Goal: Communication & Community: Answer question/provide support

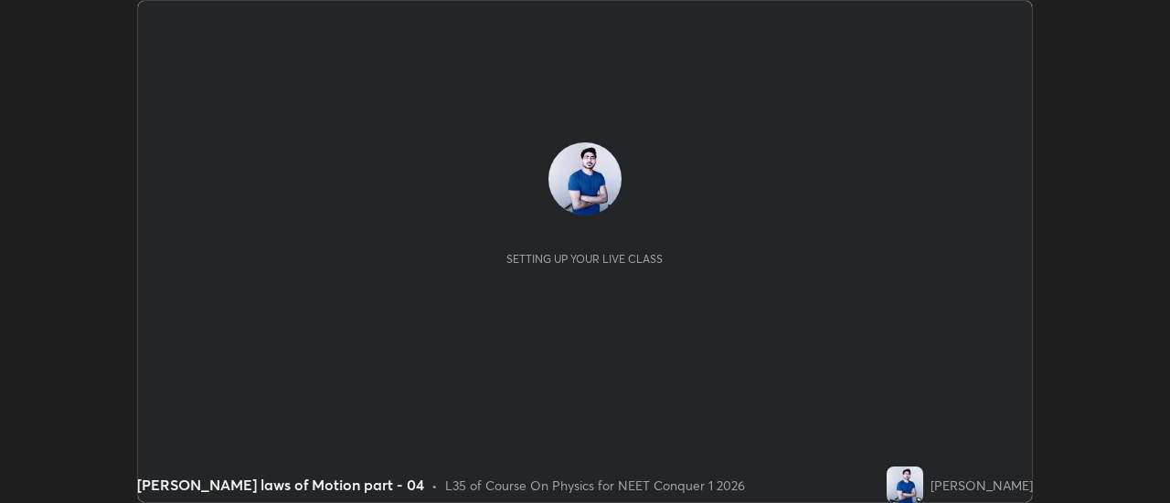
scroll to position [503, 1169]
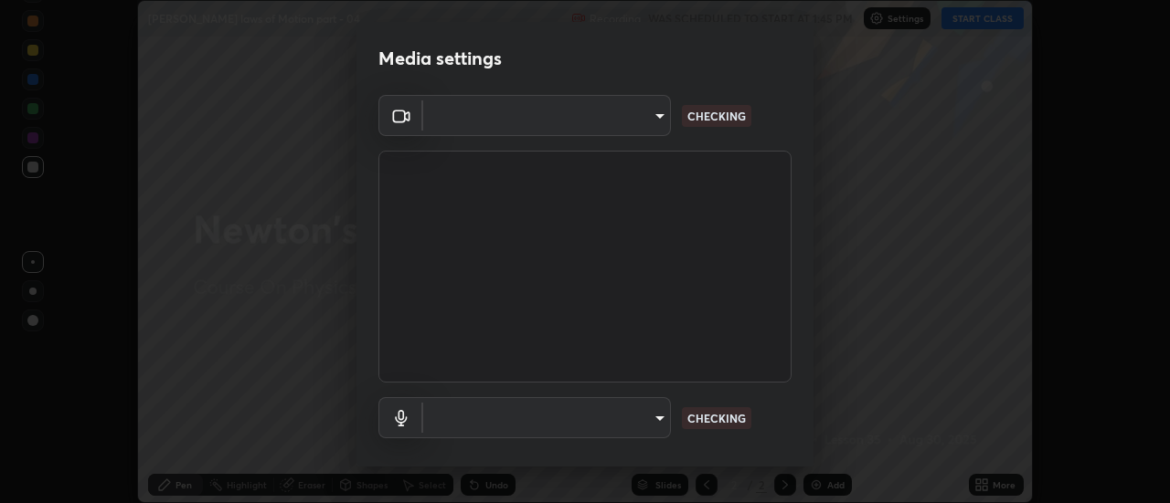
click at [654, 413] on body "Erase all [PERSON_NAME] laws of Motion part - 04 Recording WAS SCHEDULED TO STA…" at bounding box center [585, 251] width 1170 height 503
type input "0be616c92c2879d8fe19306c4b8383fc9b13f77197a30f876870ce6c7906effd"
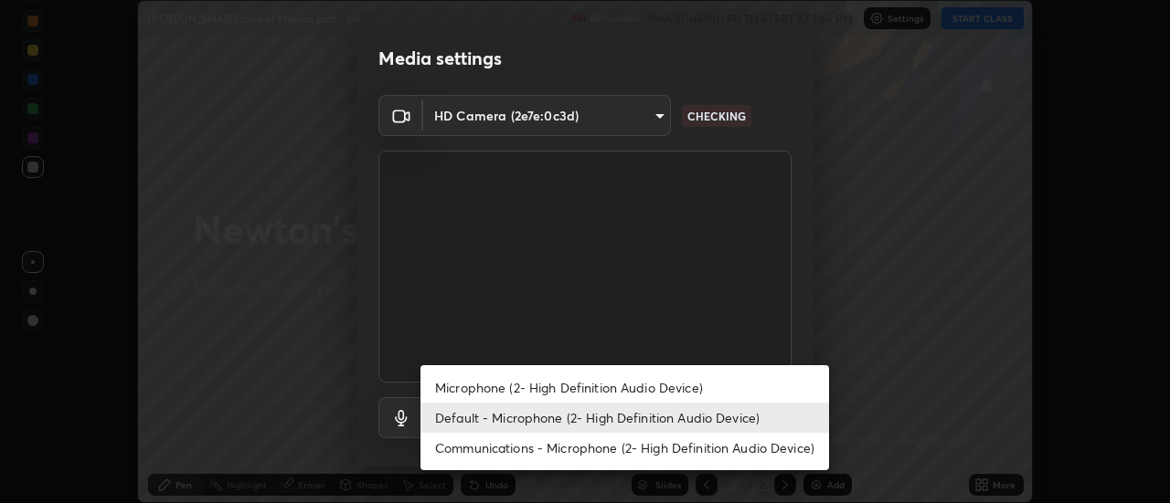
click at [639, 391] on li "Microphone (2- High Definition Audio Device)" at bounding box center [624, 388] width 408 height 30
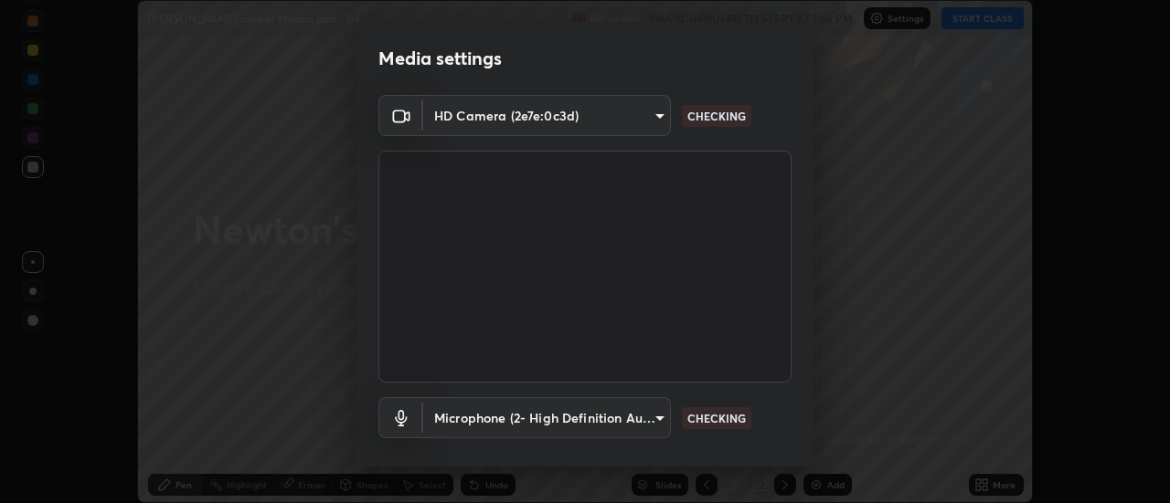
click at [654, 417] on body "Erase all [PERSON_NAME] laws of Motion part - 04 Recording WAS SCHEDULED TO STA…" at bounding box center [585, 251] width 1170 height 503
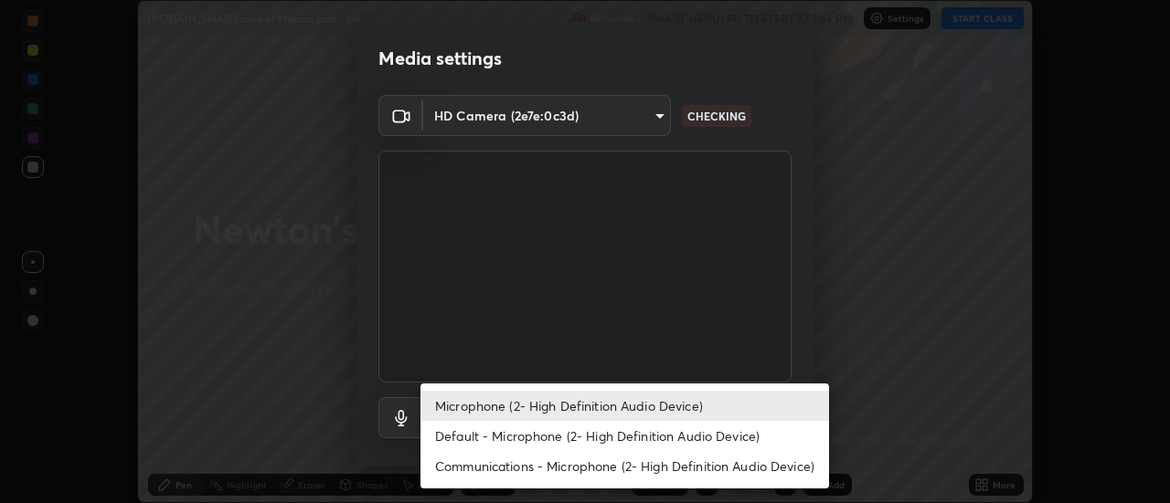
click at [635, 435] on li "Default - Microphone (2- High Definition Audio Device)" at bounding box center [624, 436] width 408 height 30
type input "default"
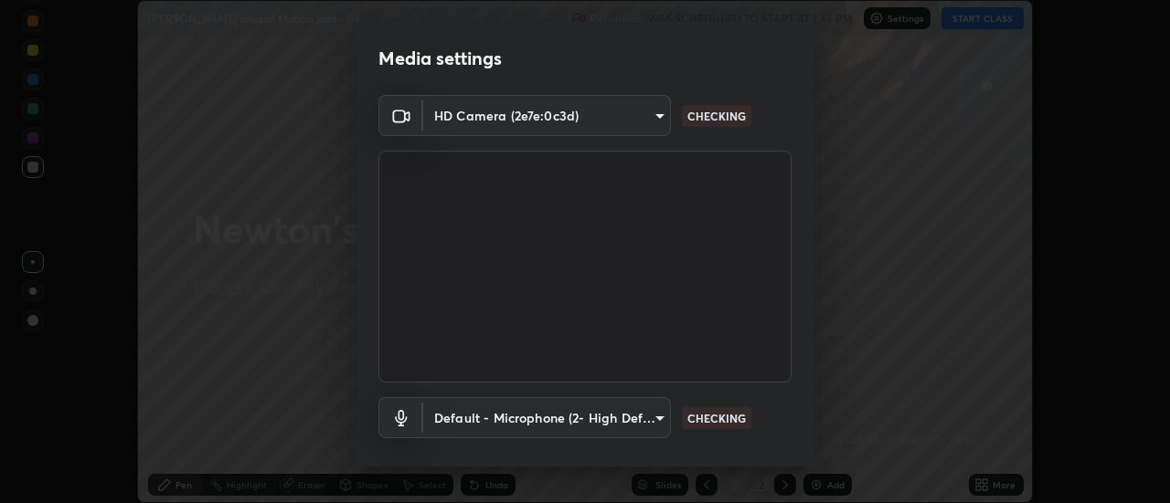
scroll to position [96, 0]
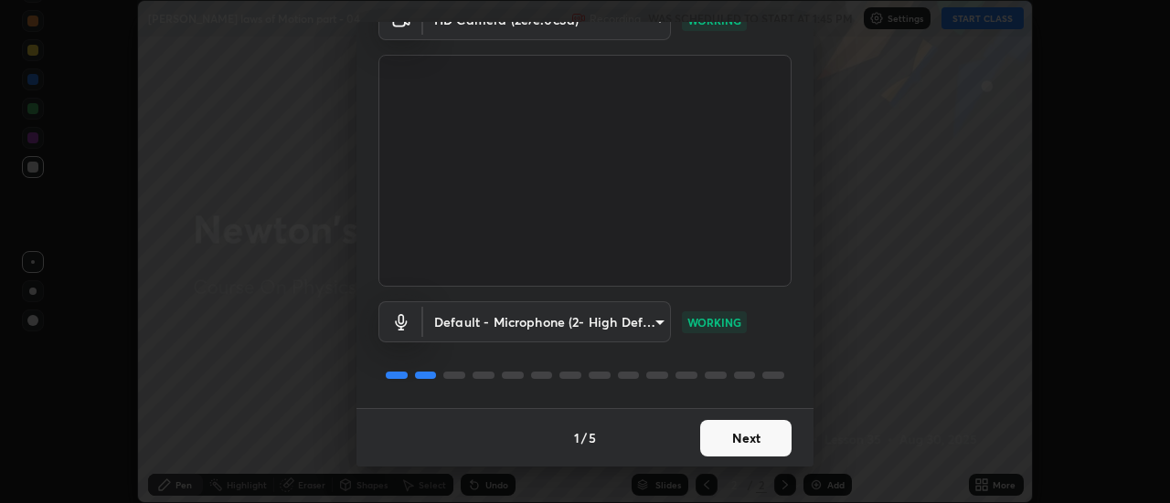
click at [729, 441] on button "Next" at bounding box center [745, 438] width 91 height 37
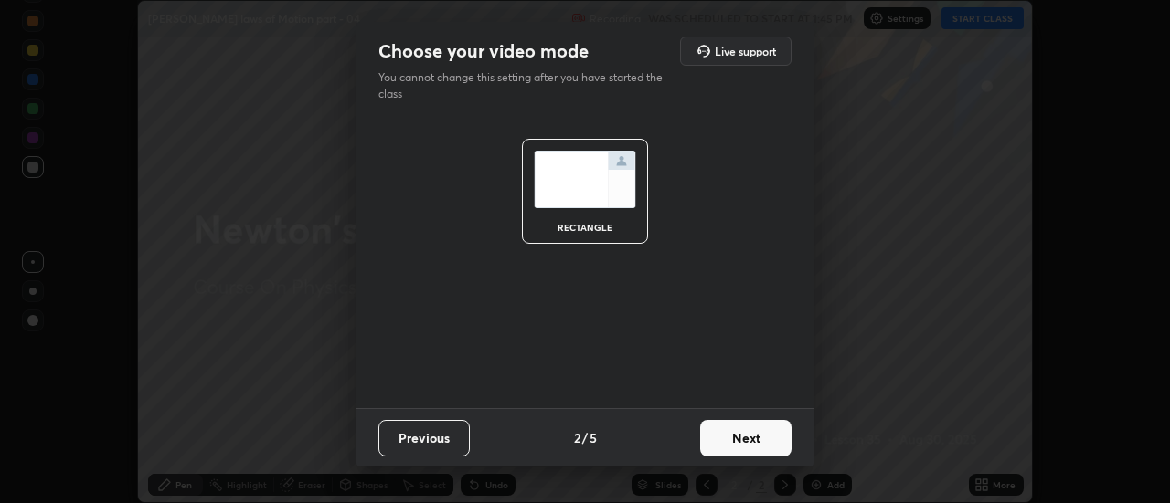
scroll to position [0, 0]
click at [738, 440] on button "Next" at bounding box center [745, 438] width 91 height 37
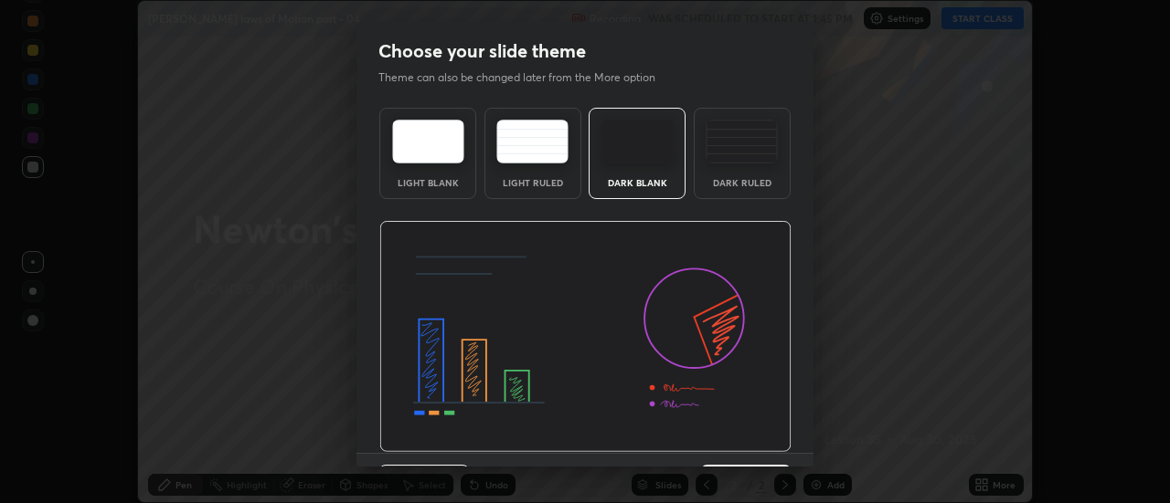
scroll to position [45, 0]
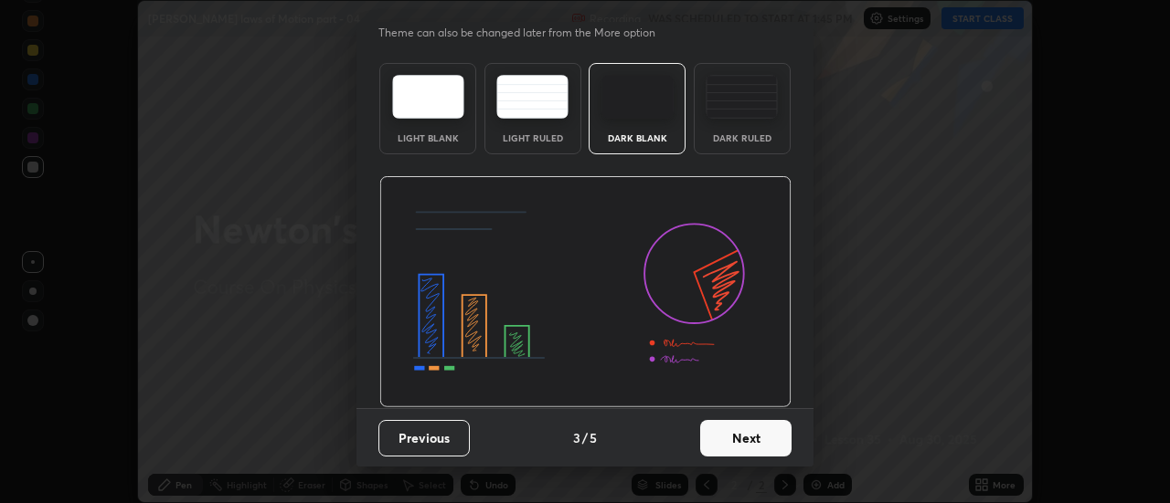
click at [745, 442] on button "Next" at bounding box center [745, 438] width 91 height 37
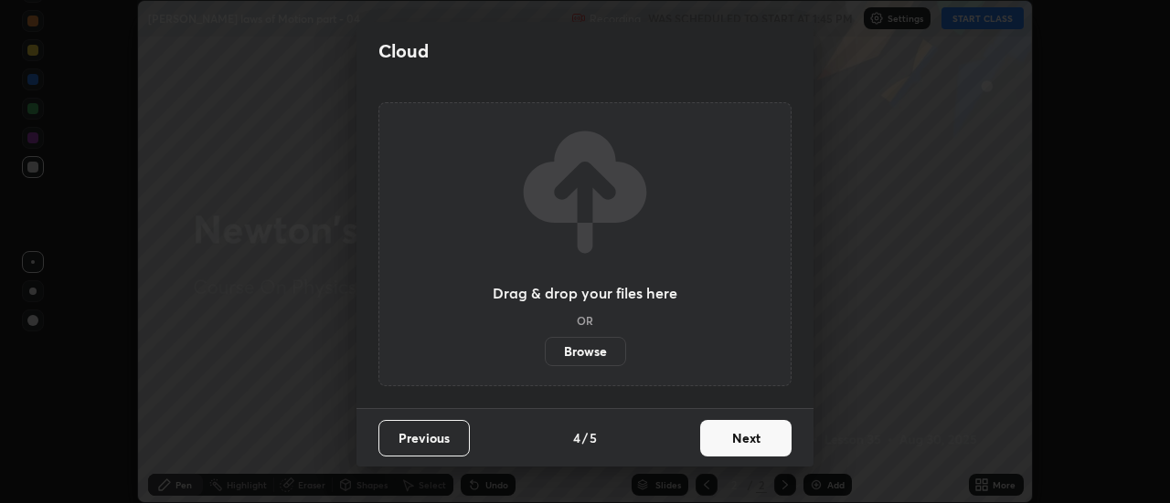
click at [745, 436] on button "Next" at bounding box center [745, 438] width 91 height 37
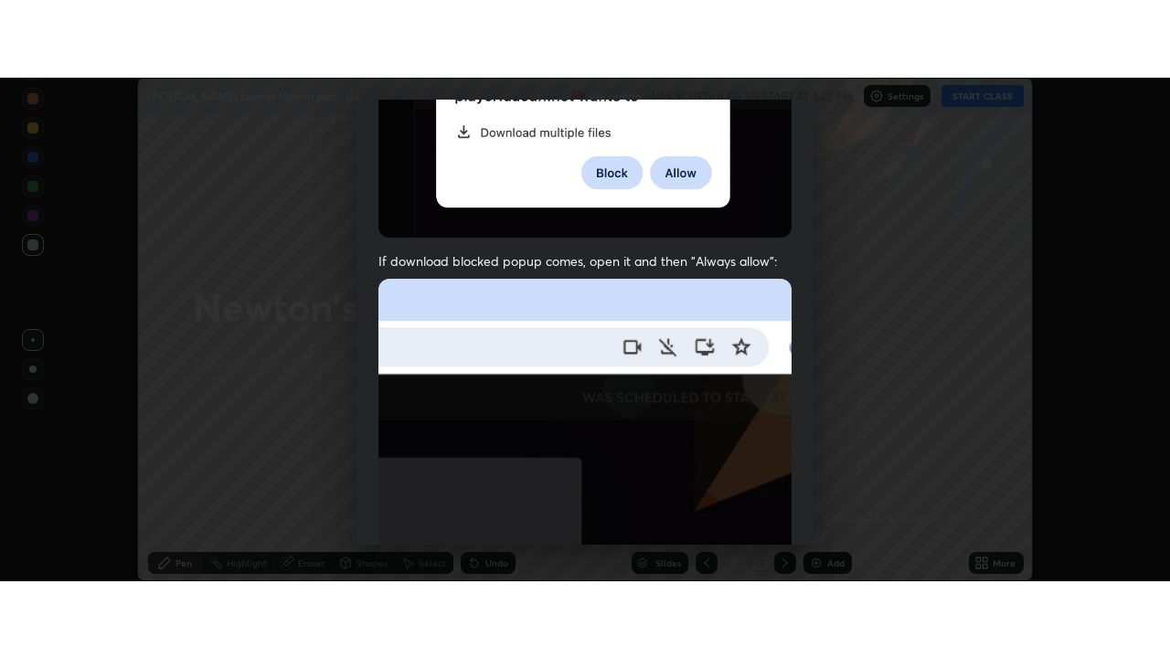
scroll to position [469, 0]
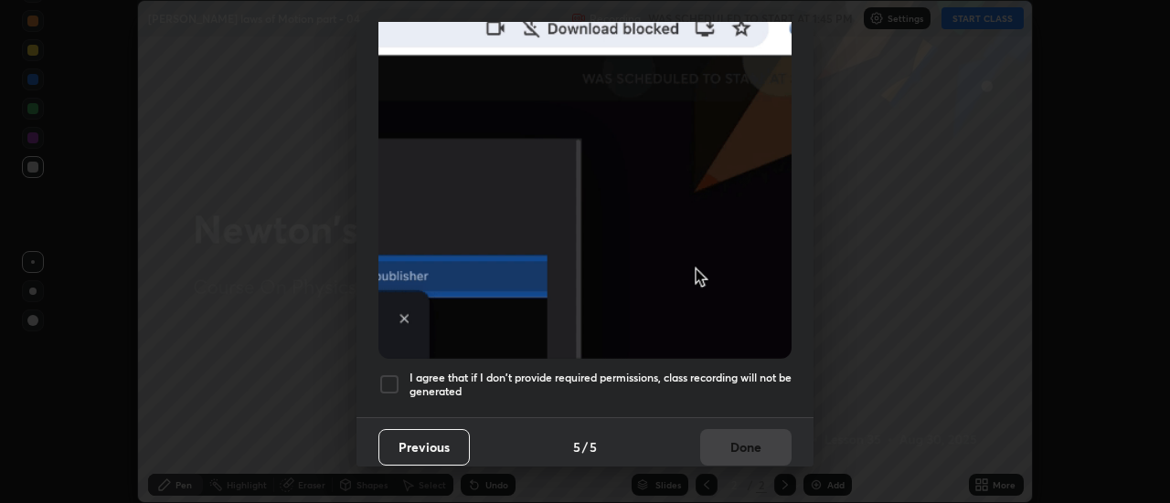
click at [392, 374] on div at bounding box center [389, 385] width 22 height 22
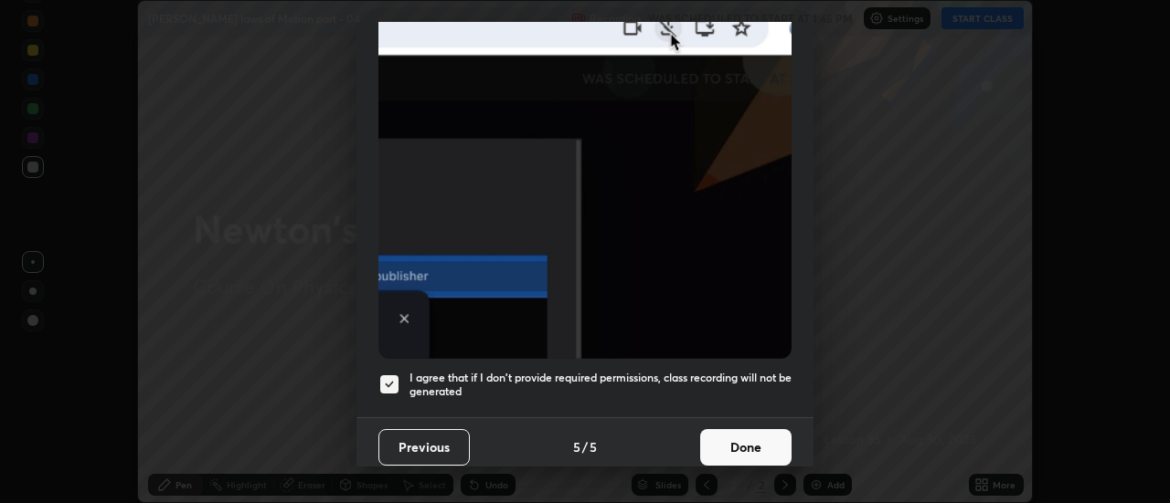
click at [736, 429] on button "Done" at bounding box center [745, 447] width 91 height 37
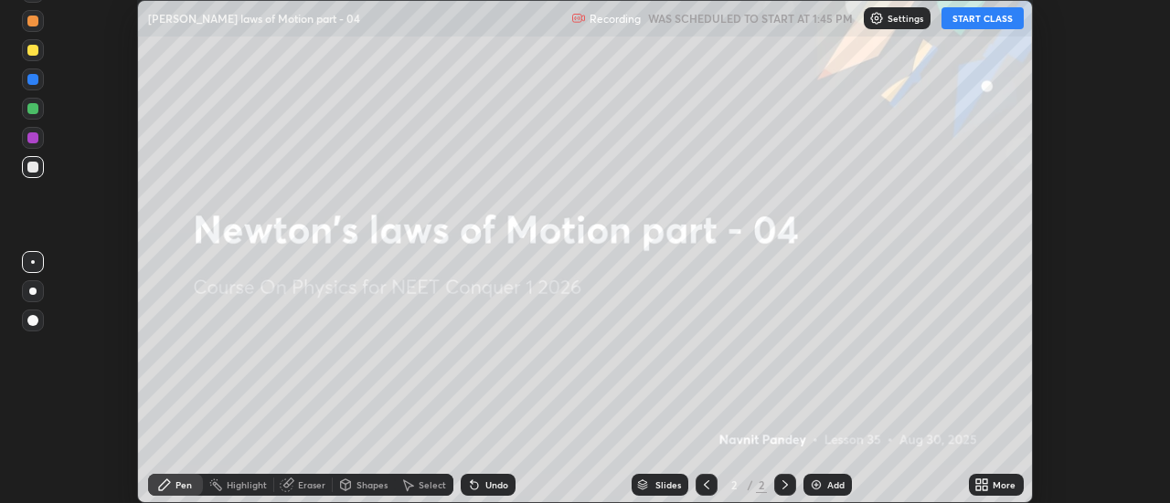
click at [979, 483] on icon at bounding box center [978, 482] width 5 height 5
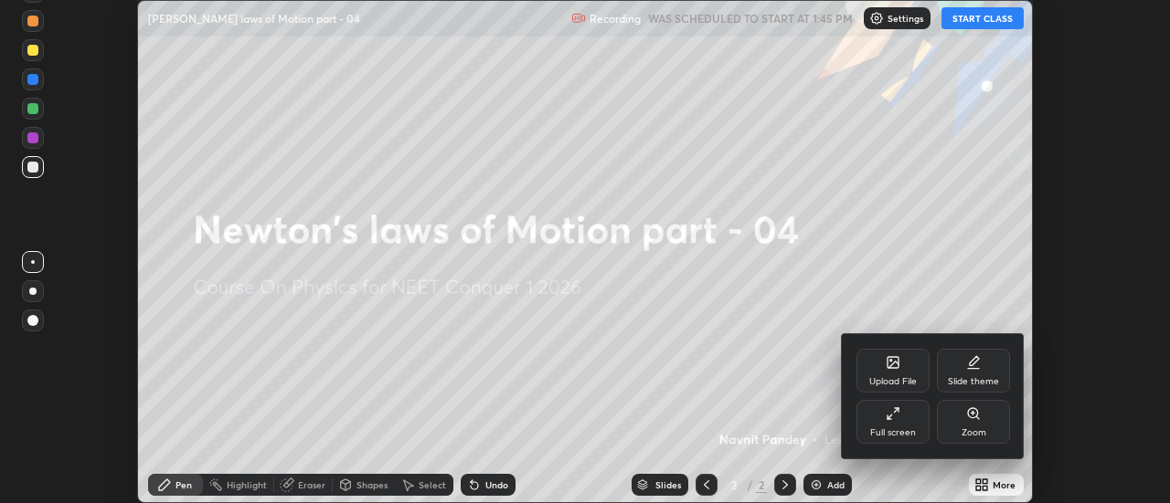
click at [908, 421] on div "Full screen" at bounding box center [892, 422] width 73 height 44
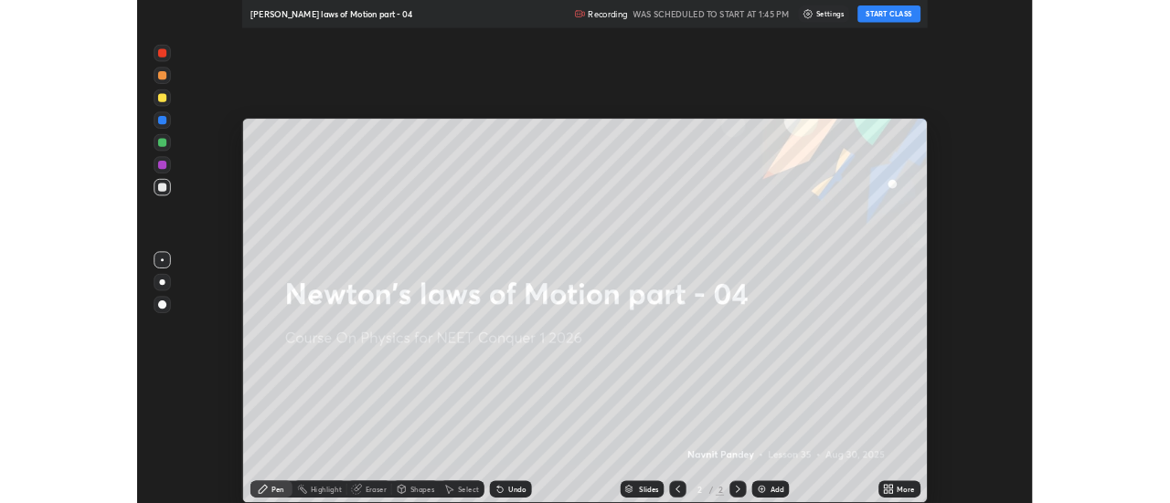
scroll to position [658, 1170]
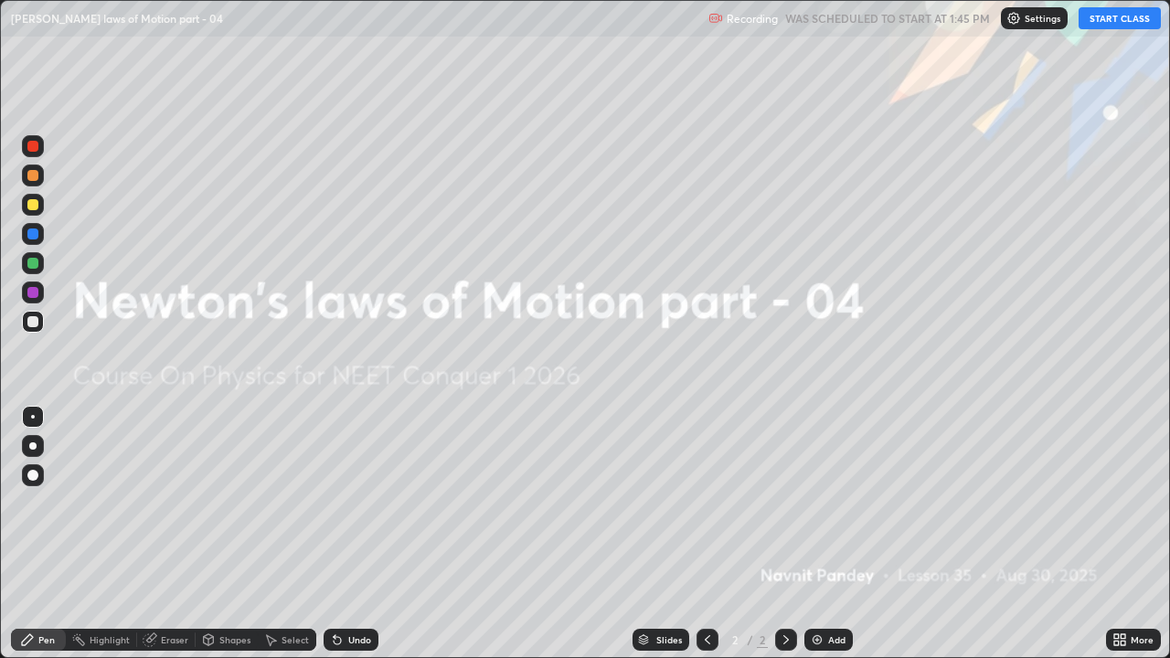
click at [1124, 21] on button "START CLASS" at bounding box center [1119, 18] width 82 height 22
click at [815, 503] on img at bounding box center [817, 639] width 15 height 15
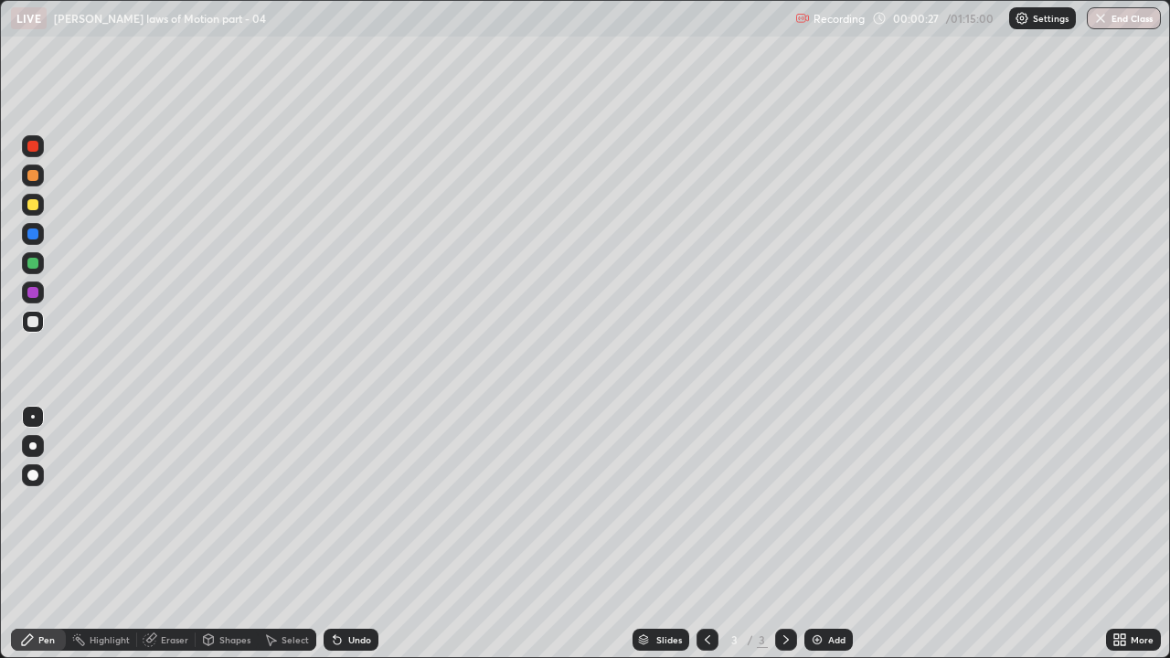
click at [348, 503] on div "Undo" at bounding box center [359, 639] width 23 height 9
click at [33, 266] on div at bounding box center [32, 263] width 11 height 11
click at [337, 503] on icon at bounding box center [337, 640] width 7 height 7
click at [33, 235] on div at bounding box center [32, 233] width 11 height 11
click at [818, 503] on img at bounding box center [817, 639] width 15 height 15
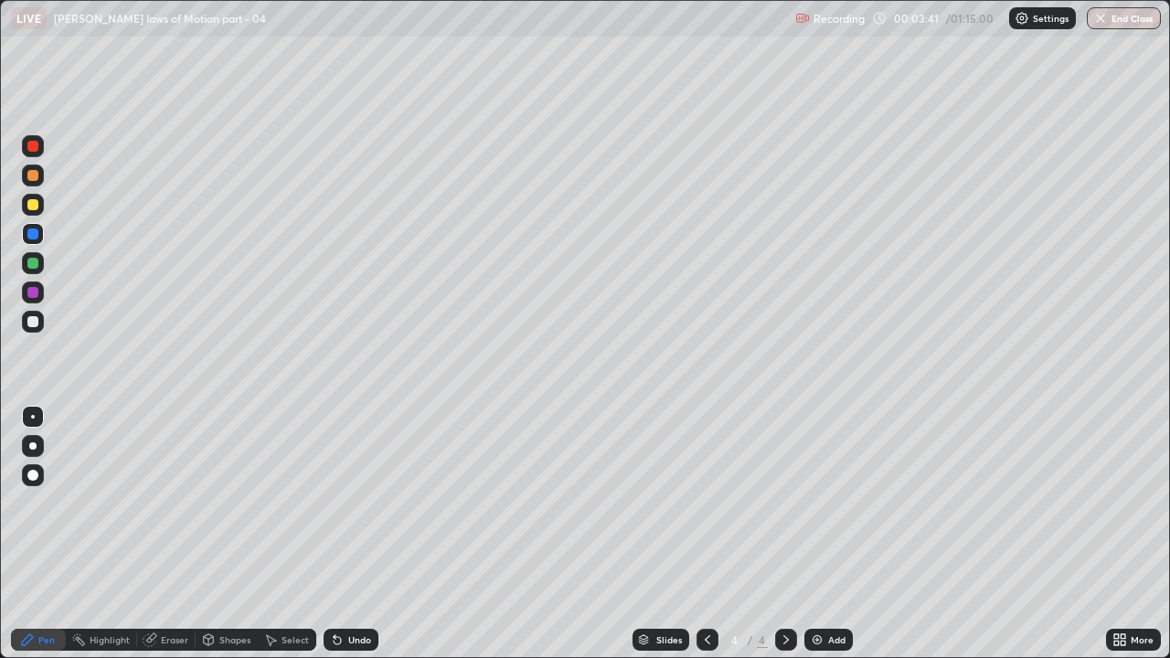
click at [31, 329] on div at bounding box center [33, 322] width 22 height 22
click at [34, 234] on div at bounding box center [32, 233] width 11 height 11
click at [37, 321] on div at bounding box center [32, 321] width 11 height 11
click at [338, 503] on icon at bounding box center [337, 640] width 7 height 7
click at [337, 503] on icon at bounding box center [337, 639] width 15 height 15
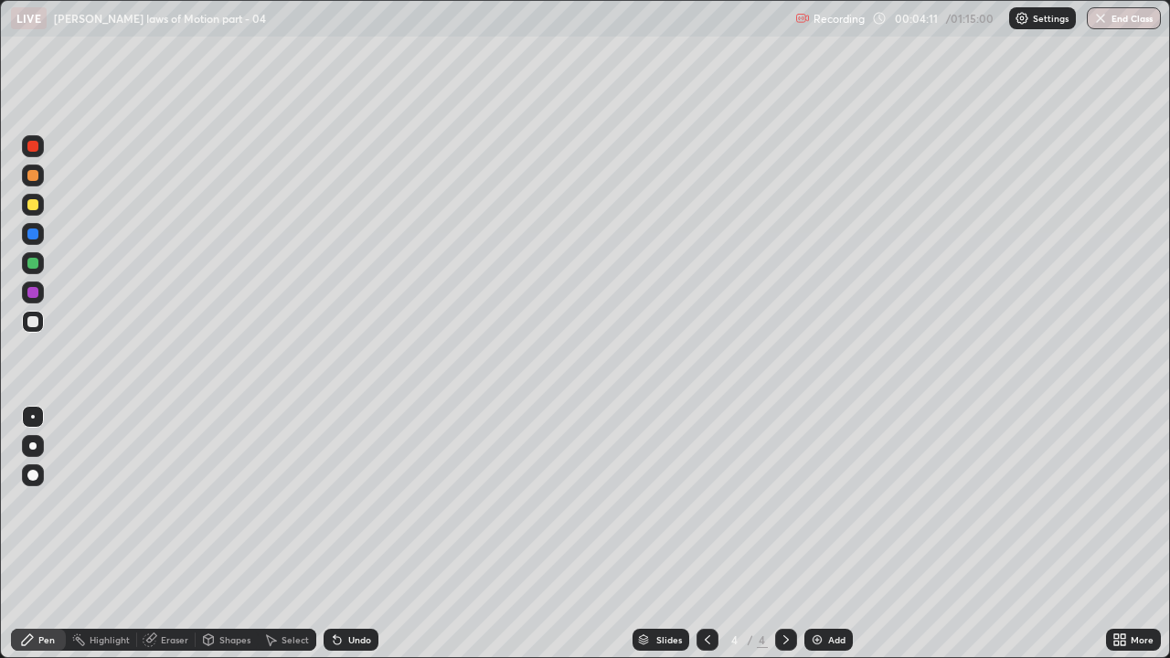
click at [337, 503] on icon at bounding box center [337, 640] width 7 height 7
click at [334, 503] on icon at bounding box center [337, 640] width 7 height 7
click at [36, 206] on div at bounding box center [32, 204] width 11 height 11
click at [37, 320] on div at bounding box center [32, 321] width 11 height 11
click at [346, 503] on div "Undo" at bounding box center [350, 640] width 55 height 22
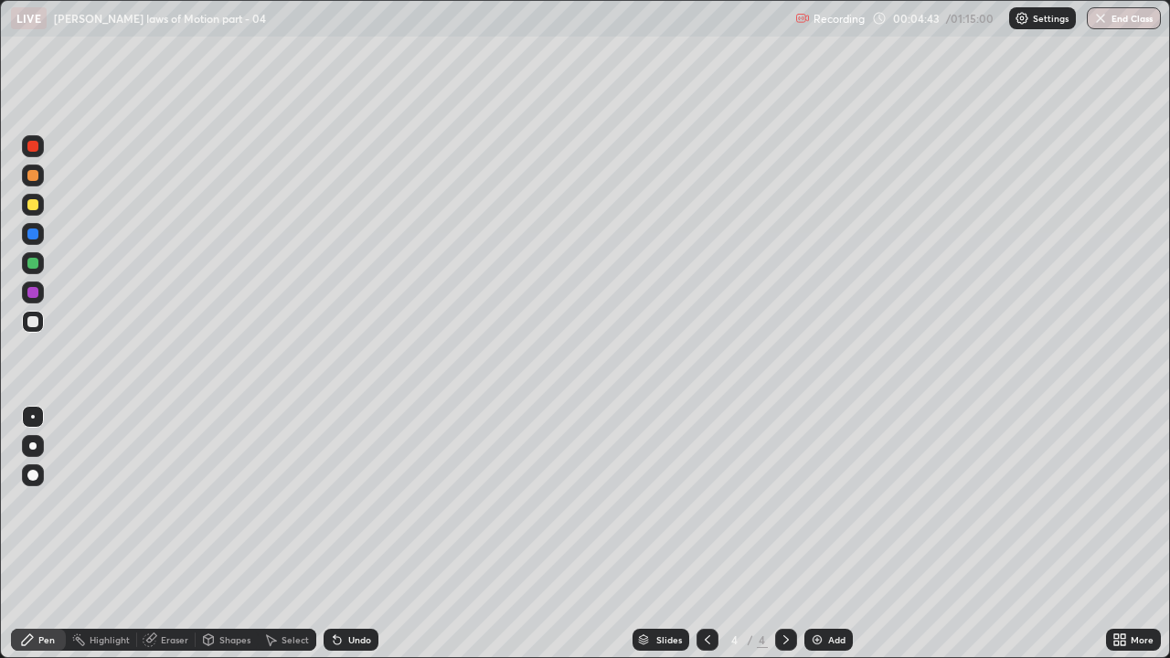
click at [343, 503] on div "Undo" at bounding box center [350, 640] width 55 height 22
click at [342, 503] on div "Undo" at bounding box center [350, 640] width 55 height 22
click at [35, 234] on div at bounding box center [32, 233] width 11 height 11
click at [35, 263] on div at bounding box center [32, 263] width 11 height 11
click at [161, 503] on div "Eraser" at bounding box center [174, 639] width 27 height 9
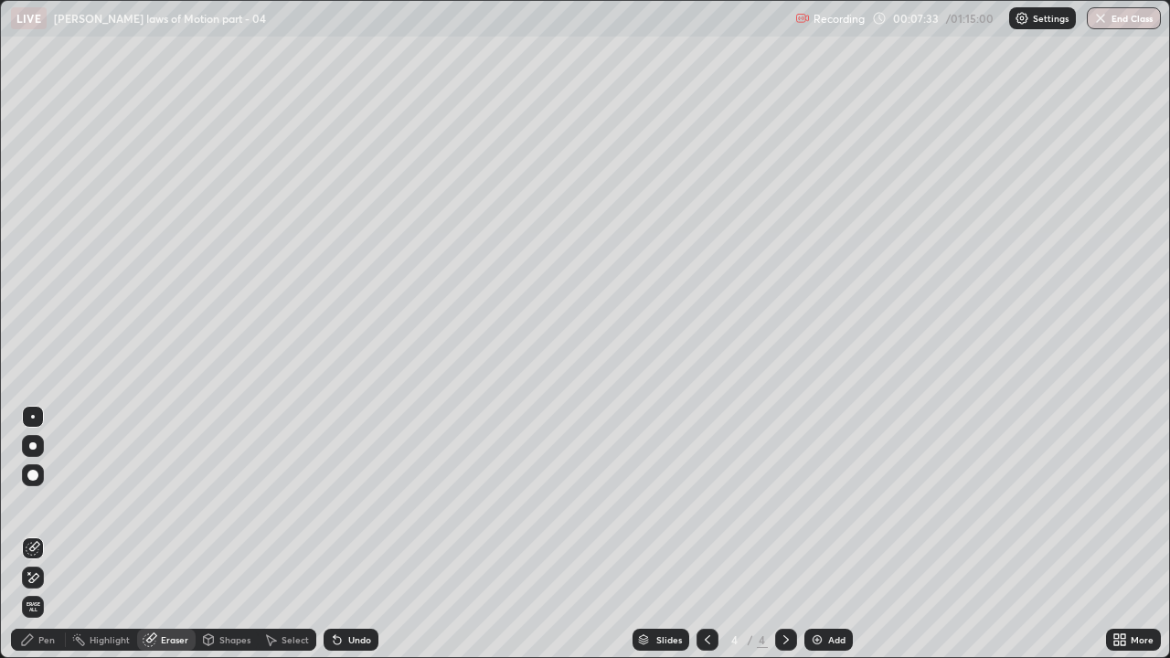
click at [37, 503] on icon at bounding box center [33, 578] width 15 height 16
click at [51, 503] on div "Pen" at bounding box center [46, 639] width 16 height 9
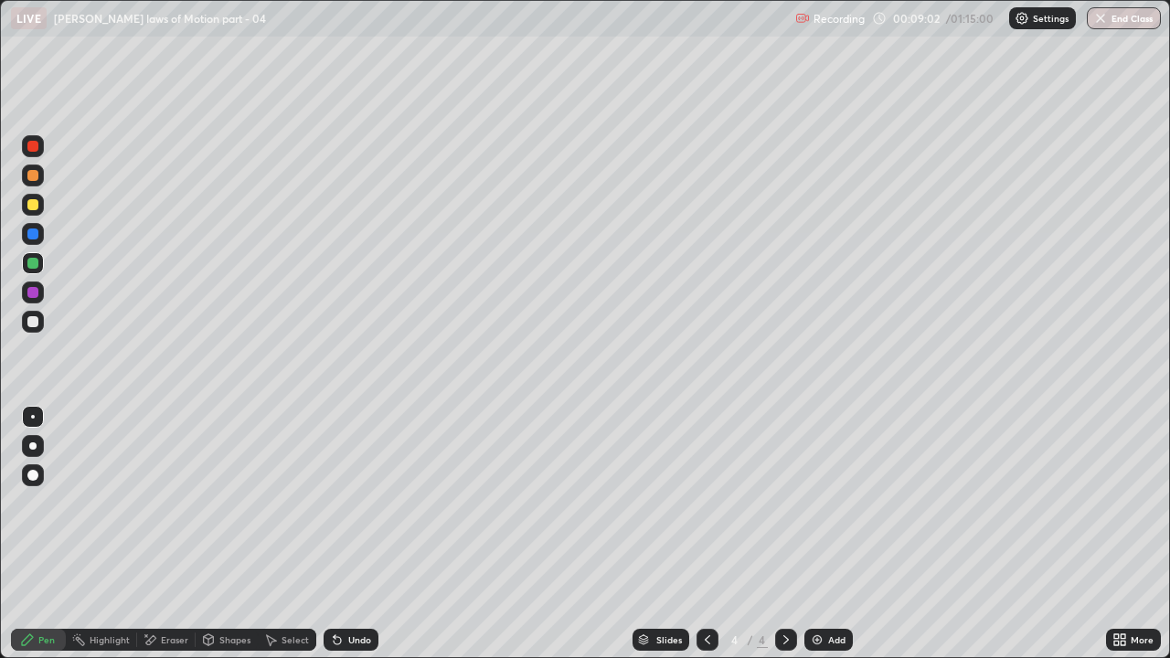
click at [359, 503] on div "Undo" at bounding box center [359, 639] width 23 height 9
click at [37, 234] on div at bounding box center [32, 233] width 11 height 11
click at [348, 503] on div "Undo" at bounding box center [359, 639] width 23 height 9
click at [360, 503] on div "Undo" at bounding box center [359, 639] width 23 height 9
click at [814, 503] on img at bounding box center [817, 639] width 15 height 15
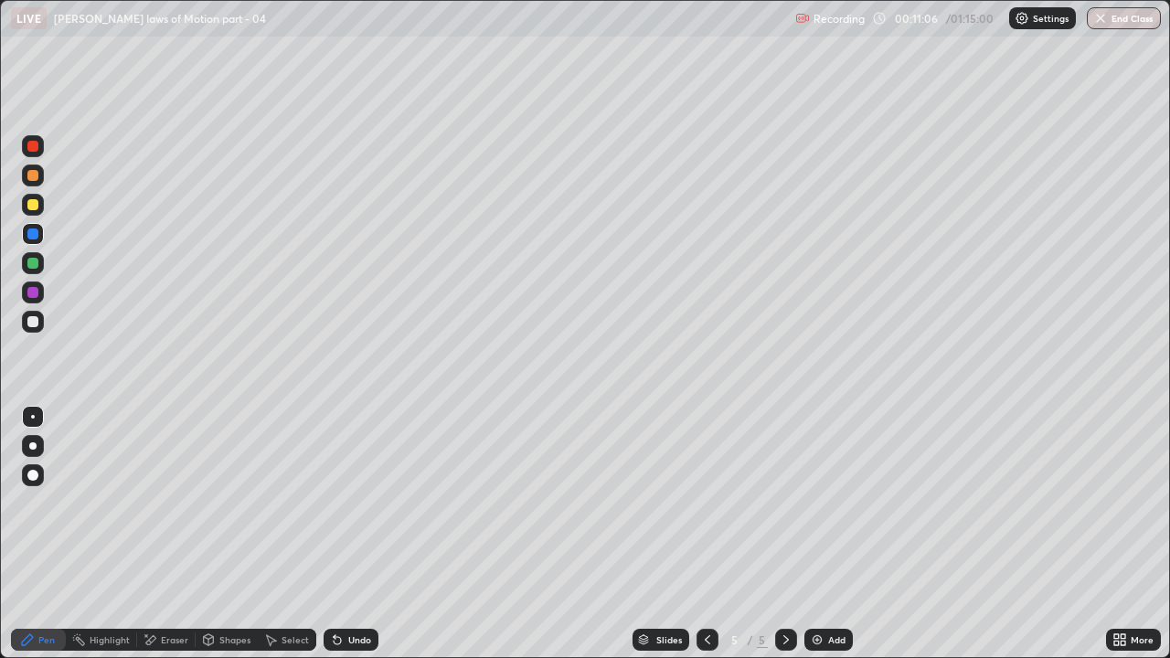
click at [33, 260] on div at bounding box center [32, 263] width 11 height 11
click at [32, 205] on div at bounding box center [32, 204] width 11 height 11
click at [705, 503] on icon at bounding box center [707, 639] width 15 height 15
click at [783, 503] on icon at bounding box center [786, 639] width 15 height 15
click at [31, 236] on div at bounding box center [32, 233] width 11 height 11
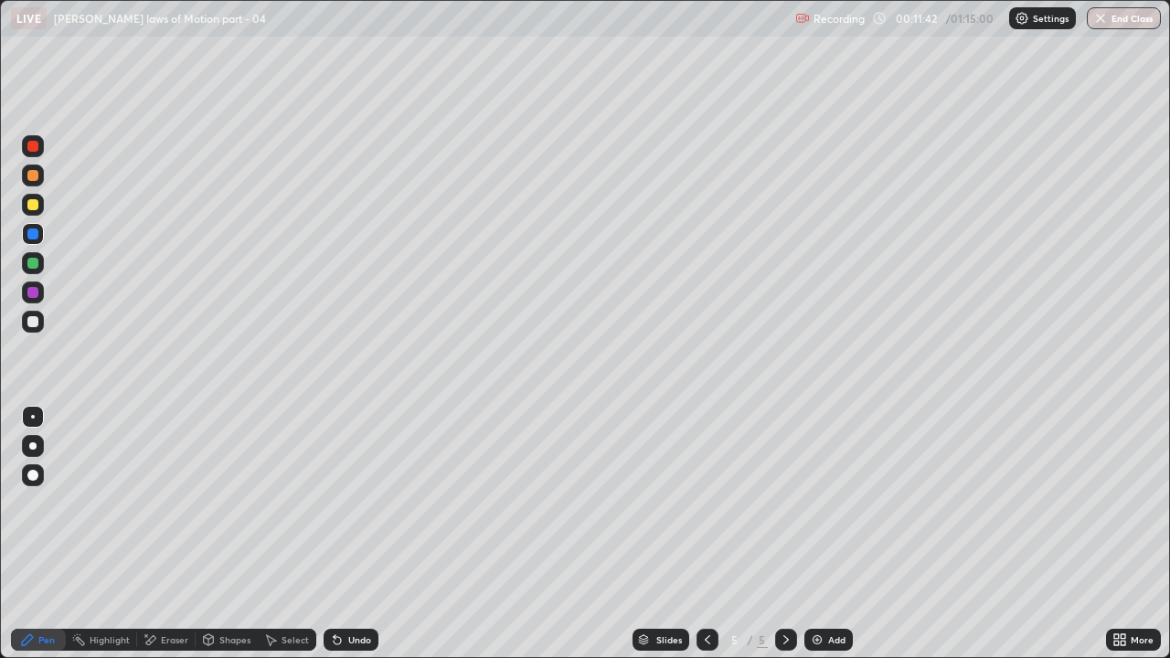
click at [155, 503] on icon at bounding box center [150, 640] width 15 height 16
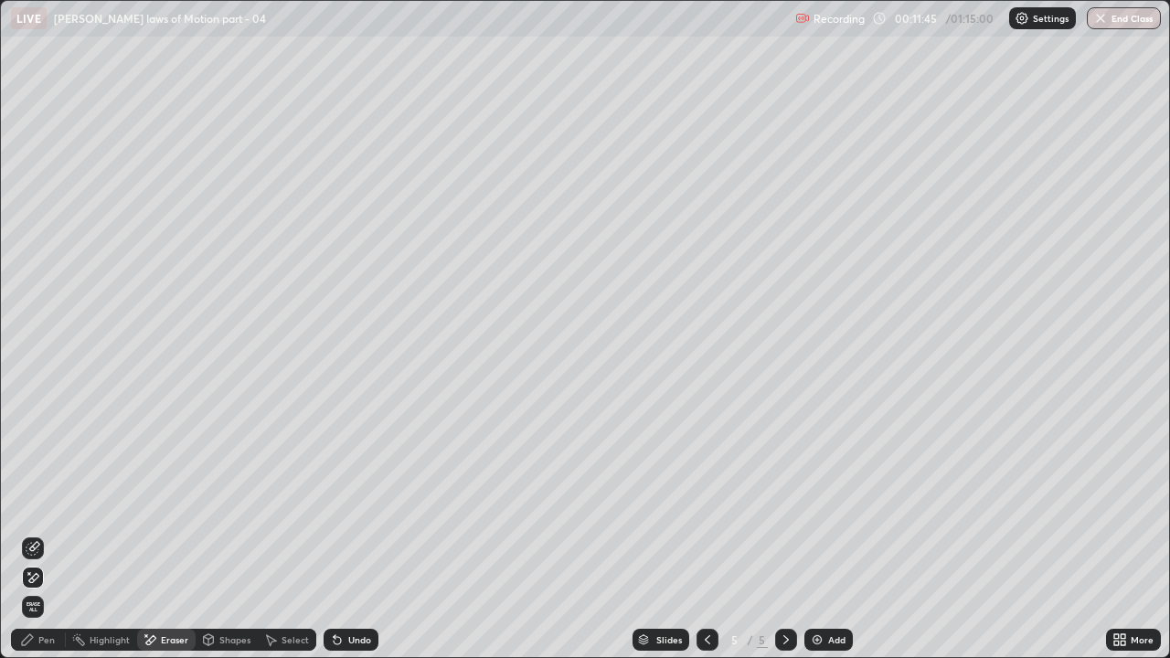
click at [334, 503] on icon at bounding box center [337, 640] width 7 height 7
click at [54, 503] on div "Pen" at bounding box center [46, 639] width 16 height 9
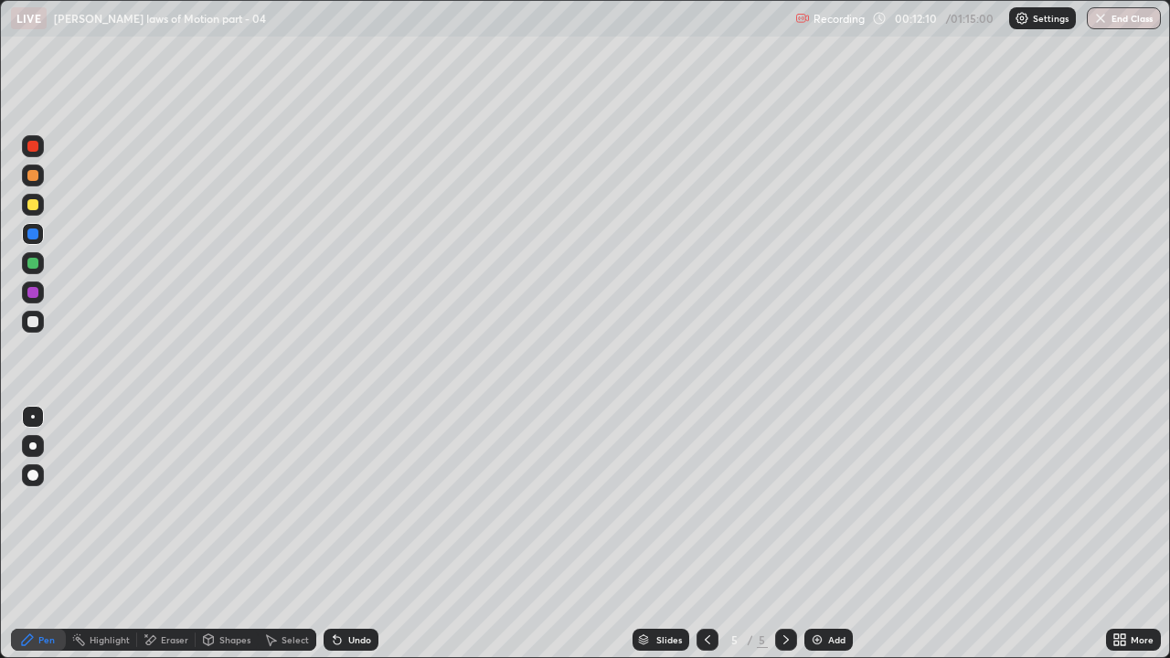
click at [334, 503] on icon at bounding box center [337, 640] width 7 height 7
click at [705, 503] on icon at bounding box center [707, 639] width 15 height 15
click at [781, 503] on icon at bounding box center [786, 639] width 15 height 15
click at [31, 267] on div at bounding box center [32, 263] width 11 height 11
click at [36, 300] on div at bounding box center [33, 292] width 22 height 22
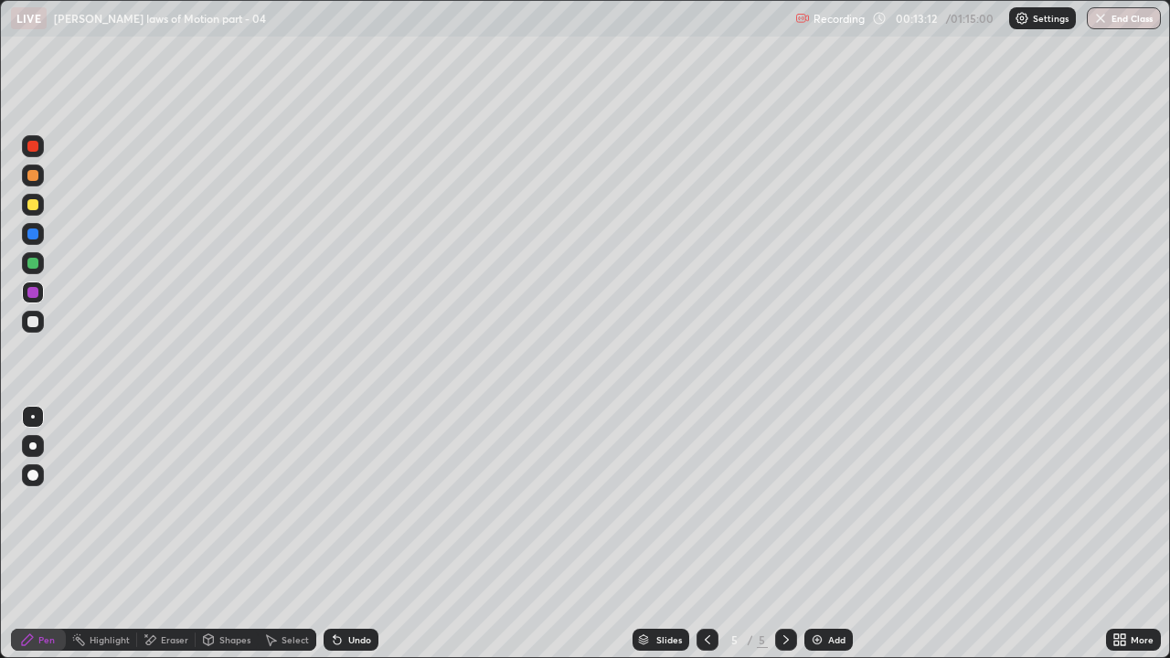
click at [334, 503] on icon at bounding box center [337, 640] width 7 height 7
click at [334, 503] on icon at bounding box center [335, 636] width 2 height 2
click at [713, 503] on div at bounding box center [707, 640] width 22 height 22
click at [794, 503] on div at bounding box center [786, 640] width 22 height 22
click at [705, 503] on icon at bounding box center [707, 639] width 15 height 15
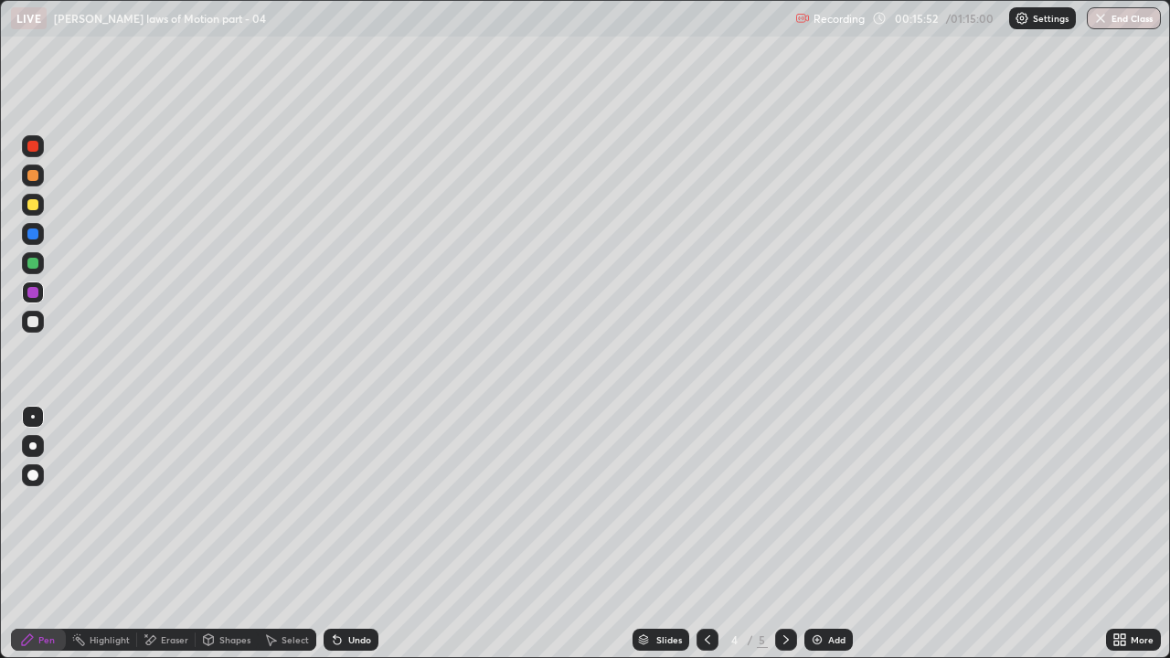
click at [784, 503] on icon at bounding box center [786, 639] width 15 height 15
click at [832, 503] on div "Add" at bounding box center [836, 639] width 17 height 9
click at [34, 322] on div at bounding box center [32, 321] width 11 height 11
click at [29, 236] on div at bounding box center [32, 233] width 11 height 11
click at [37, 264] on div at bounding box center [32, 263] width 11 height 11
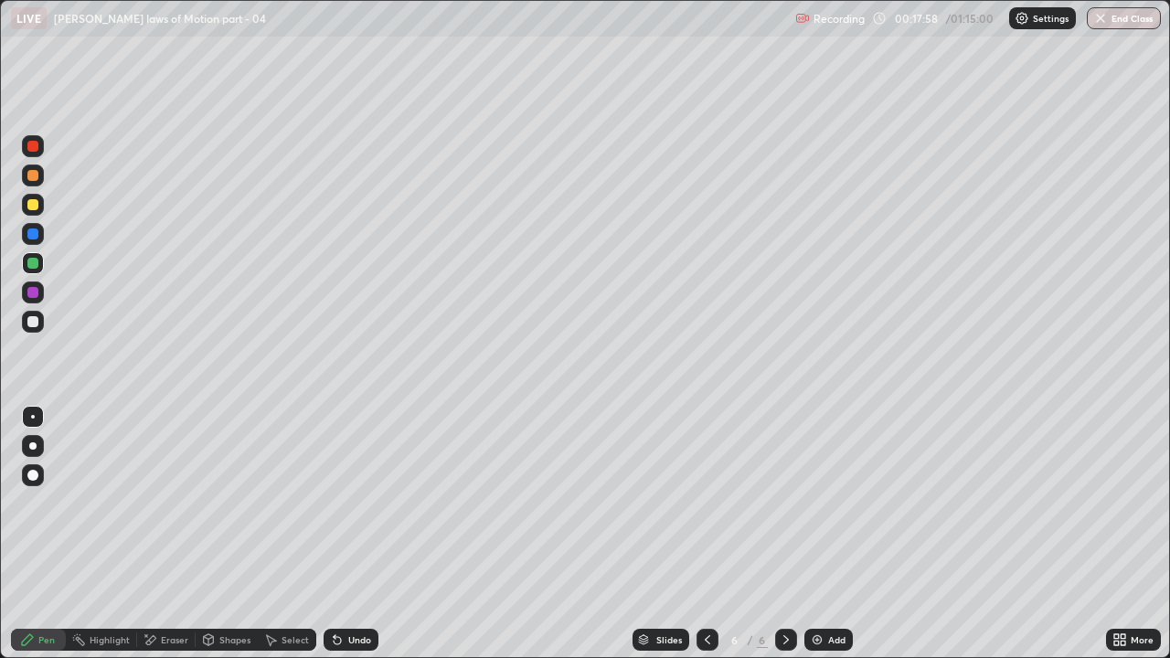
click at [29, 288] on div at bounding box center [32, 292] width 11 height 11
click at [823, 503] on div "Add" at bounding box center [828, 640] width 48 height 22
click at [34, 260] on div at bounding box center [32, 263] width 11 height 11
click at [33, 235] on div at bounding box center [32, 233] width 11 height 11
click at [705, 503] on icon at bounding box center [707, 639] width 15 height 15
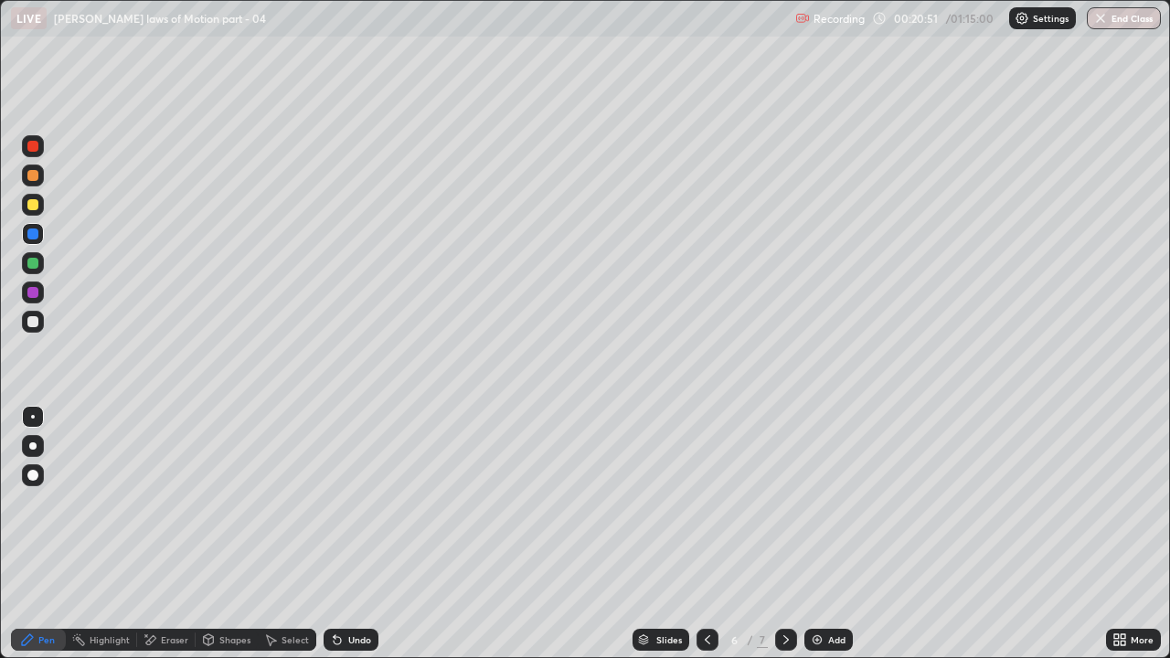
click at [784, 503] on icon at bounding box center [786, 639] width 15 height 15
click at [29, 264] on div at bounding box center [32, 263] width 11 height 11
click at [334, 503] on icon at bounding box center [337, 640] width 7 height 7
click at [34, 235] on div at bounding box center [32, 233] width 11 height 11
click at [334, 503] on icon at bounding box center [337, 640] width 7 height 7
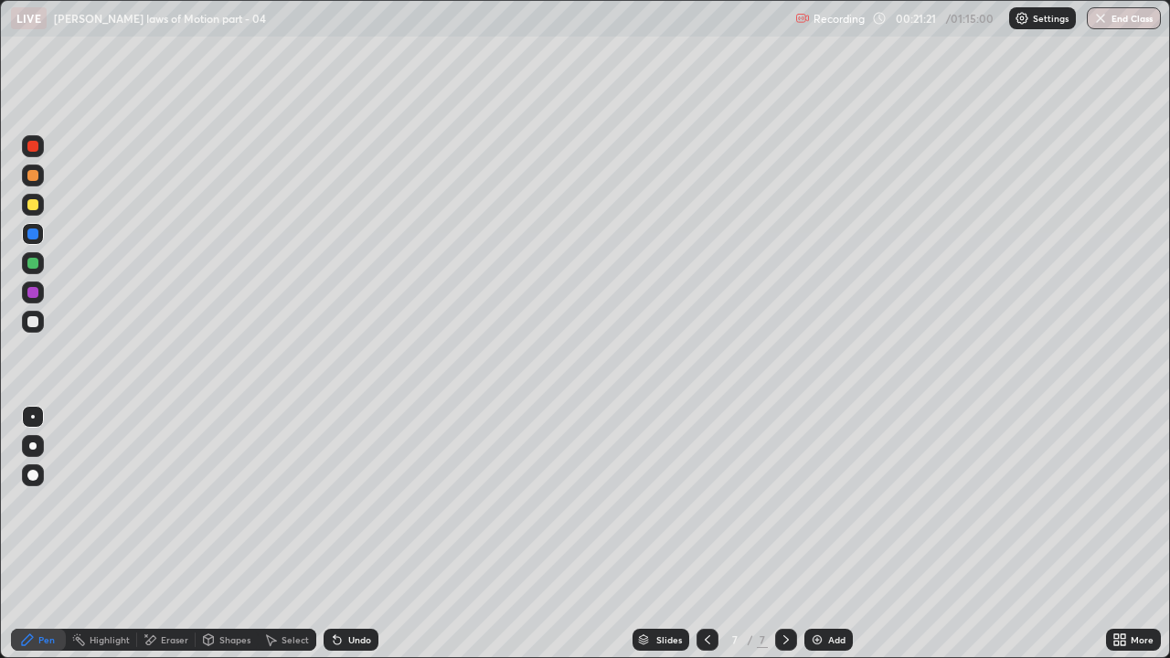
click at [334, 503] on icon at bounding box center [337, 640] width 7 height 7
click at [342, 503] on div "Undo" at bounding box center [350, 640] width 55 height 22
click at [340, 503] on icon at bounding box center [337, 639] width 15 height 15
click at [334, 503] on icon at bounding box center [337, 640] width 7 height 7
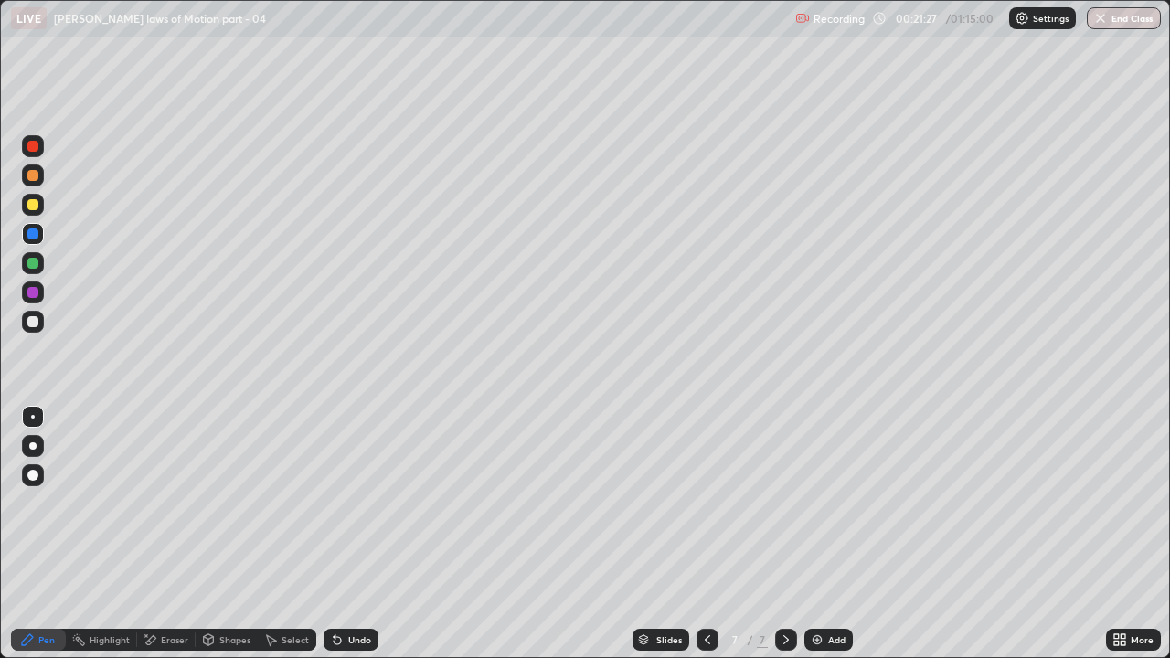
click at [34, 262] on div at bounding box center [32, 263] width 11 height 11
click at [32, 240] on div at bounding box center [33, 234] width 22 height 22
click at [30, 265] on div at bounding box center [32, 263] width 11 height 11
click at [342, 503] on div "Undo" at bounding box center [350, 640] width 55 height 22
click at [351, 503] on div "Undo" at bounding box center [359, 639] width 23 height 9
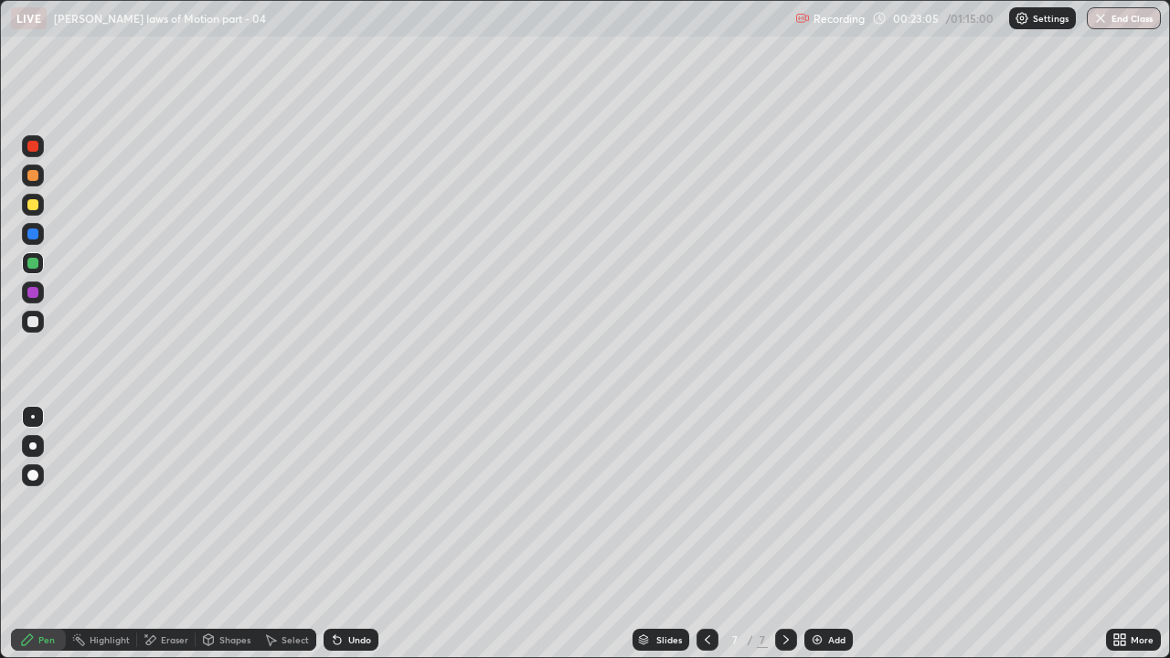
click at [357, 503] on div "Undo" at bounding box center [359, 639] width 23 height 9
click at [31, 207] on div at bounding box center [32, 204] width 11 height 11
click at [351, 503] on div "Undo" at bounding box center [359, 639] width 23 height 9
click at [355, 503] on div "Undo" at bounding box center [359, 639] width 23 height 9
click at [351, 503] on div "Undo" at bounding box center [359, 639] width 23 height 9
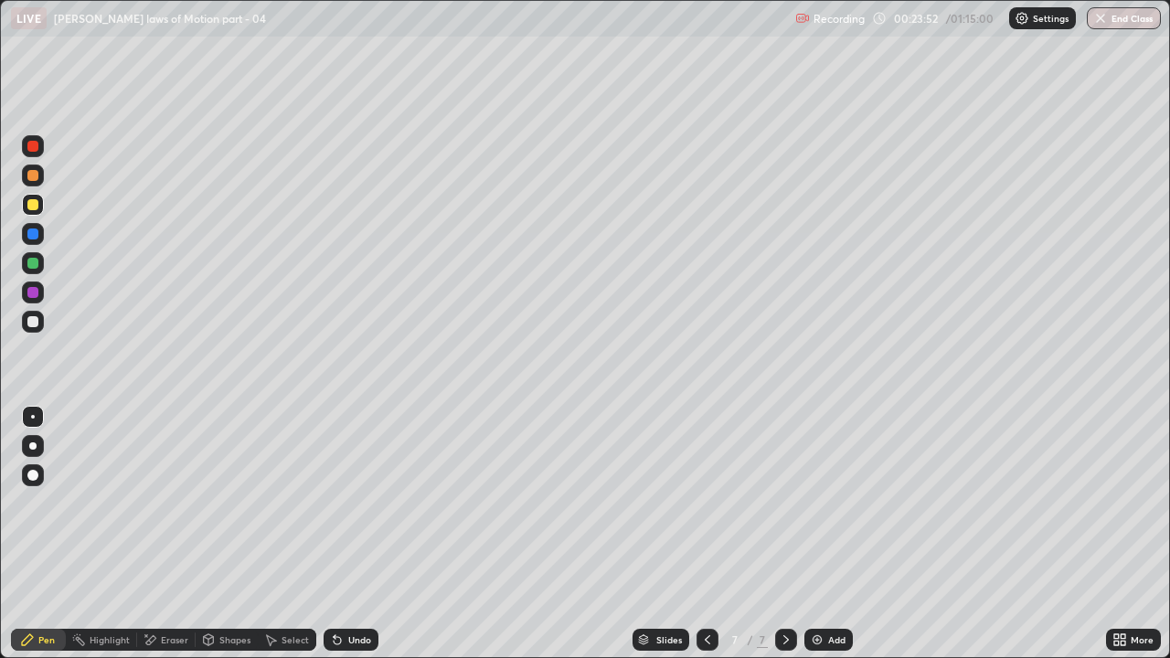
click at [336, 503] on icon at bounding box center [337, 640] width 7 height 7
click at [349, 503] on div "Undo" at bounding box center [359, 639] width 23 height 9
click at [357, 503] on div "Undo" at bounding box center [359, 639] width 23 height 9
click at [824, 503] on div "Add" at bounding box center [828, 640] width 48 height 22
click at [35, 320] on div at bounding box center [32, 321] width 11 height 11
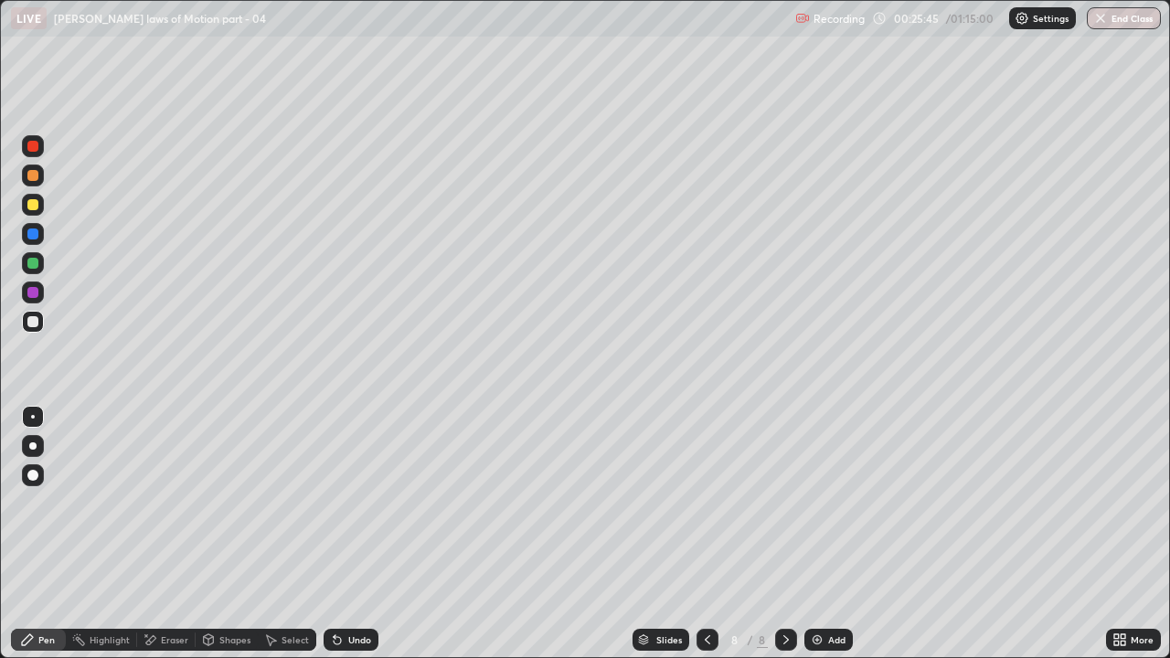
click at [35, 236] on div at bounding box center [32, 233] width 11 height 11
click at [35, 261] on div at bounding box center [32, 263] width 11 height 11
click at [28, 323] on div at bounding box center [32, 321] width 11 height 11
click at [32, 265] on div at bounding box center [32, 263] width 11 height 11
click at [349, 503] on div "Undo" at bounding box center [359, 639] width 23 height 9
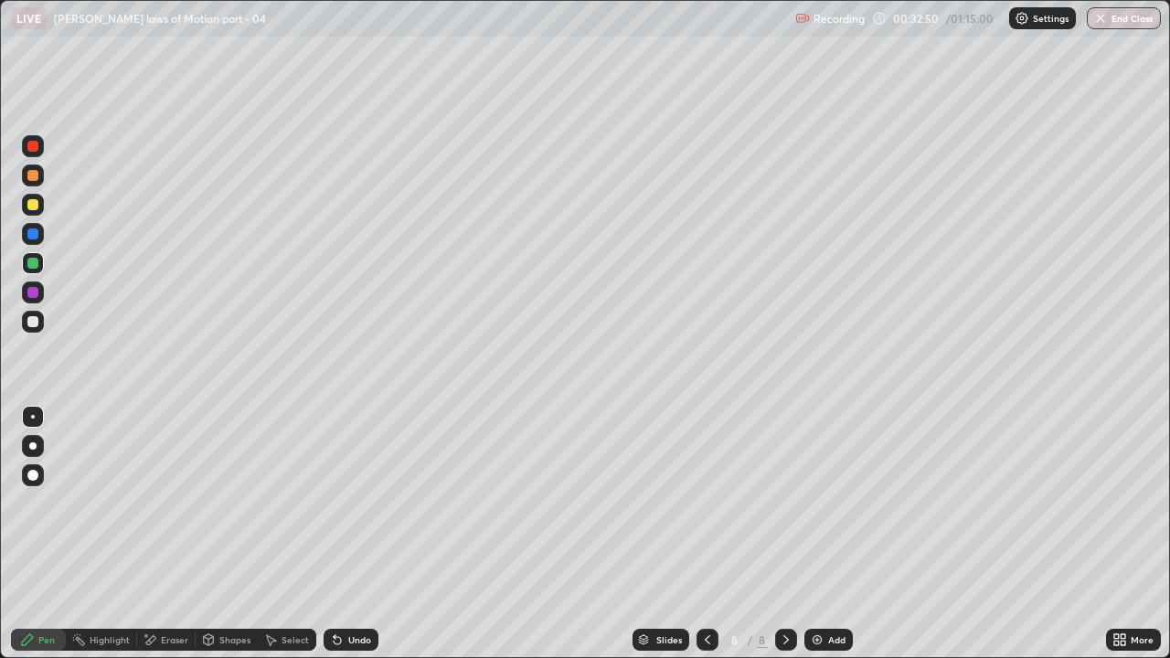
click at [821, 503] on img at bounding box center [817, 639] width 15 height 15
click at [705, 503] on icon at bounding box center [707, 639] width 15 height 15
click at [784, 503] on div at bounding box center [786, 640] width 22 height 22
click at [705, 503] on icon at bounding box center [707, 639] width 15 height 15
click at [784, 503] on div at bounding box center [786, 640] width 22 height 22
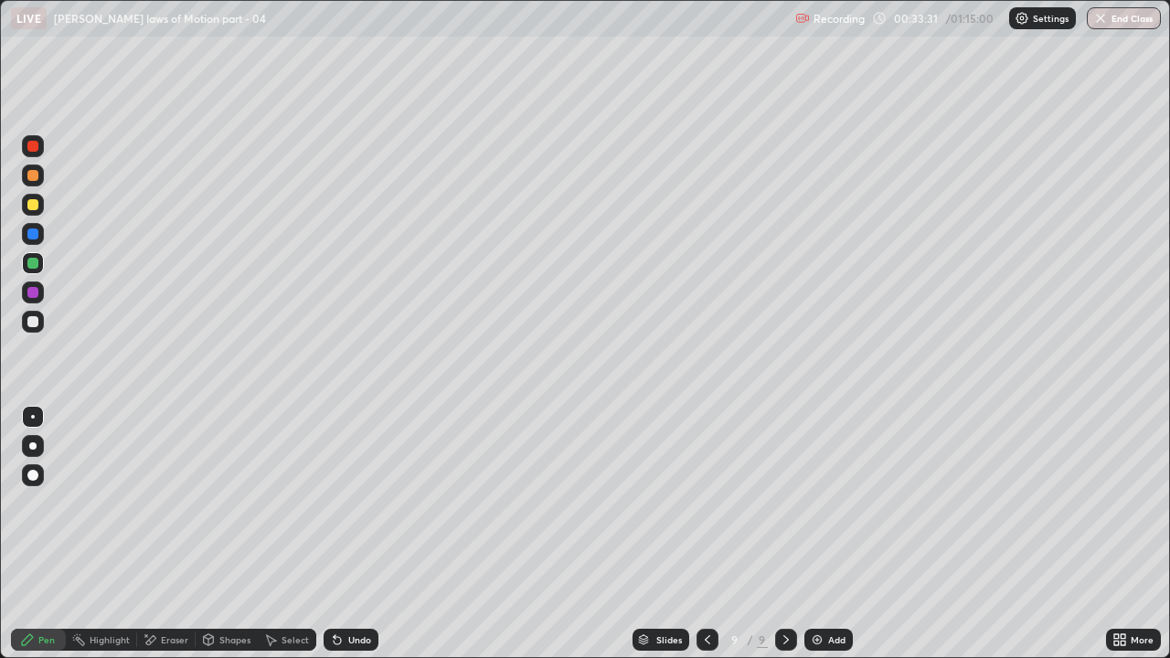
click at [334, 503] on icon at bounding box center [337, 640] width 7 height 7
click at [712, 503] on icon at bounding box center [707, 639] width 15 height 15
click at [785, 503] on icon at bounding box center [785, 639] width 5 height 9
click at [713, 503] on div at bounding box center [707, 640] width 22 height 22
click at [793, 503] on div at bounding box center [786, 640] width 22 height 22
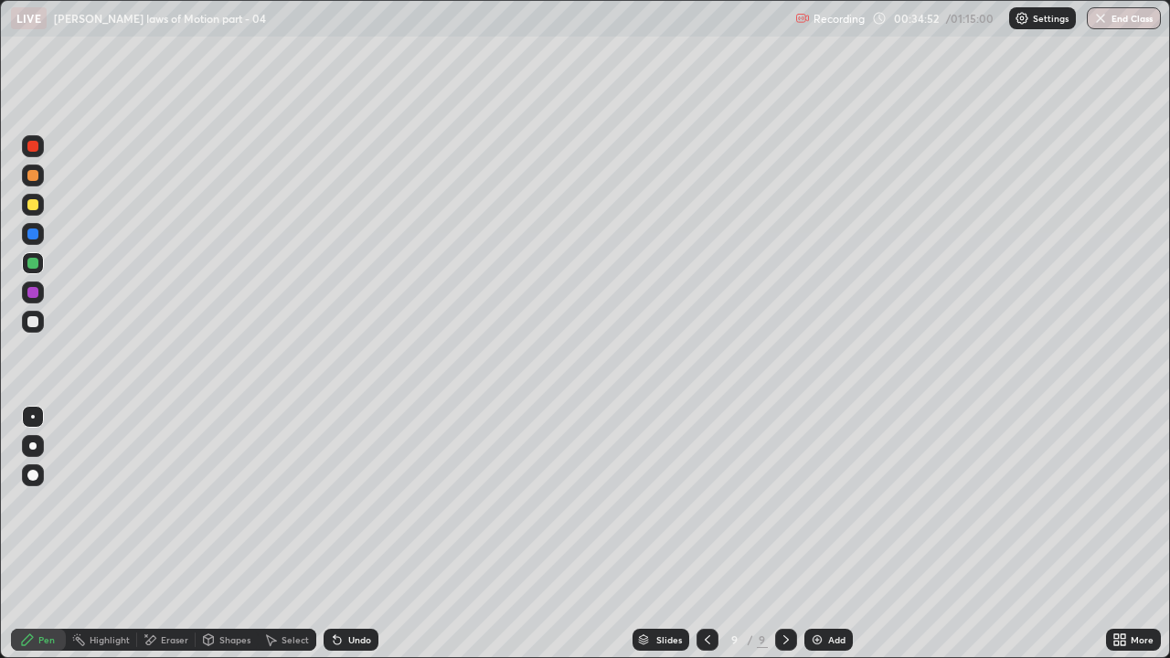
click at [35, 317] on div at bounding box center [32, 321] width 11 height 11
click at [353, 503] on div "Undo" at bounding box center [359, 639] width 23 height 9
click at [350, 503] on div "Undo" at bounding box center [359, 639] width 23 height 9
click at [352, 503] on div "Undo" at bounding box center [350, 640] width 55 height 22
click at [34, 261] on div at bounding box center [32, 263] width 11 height 11
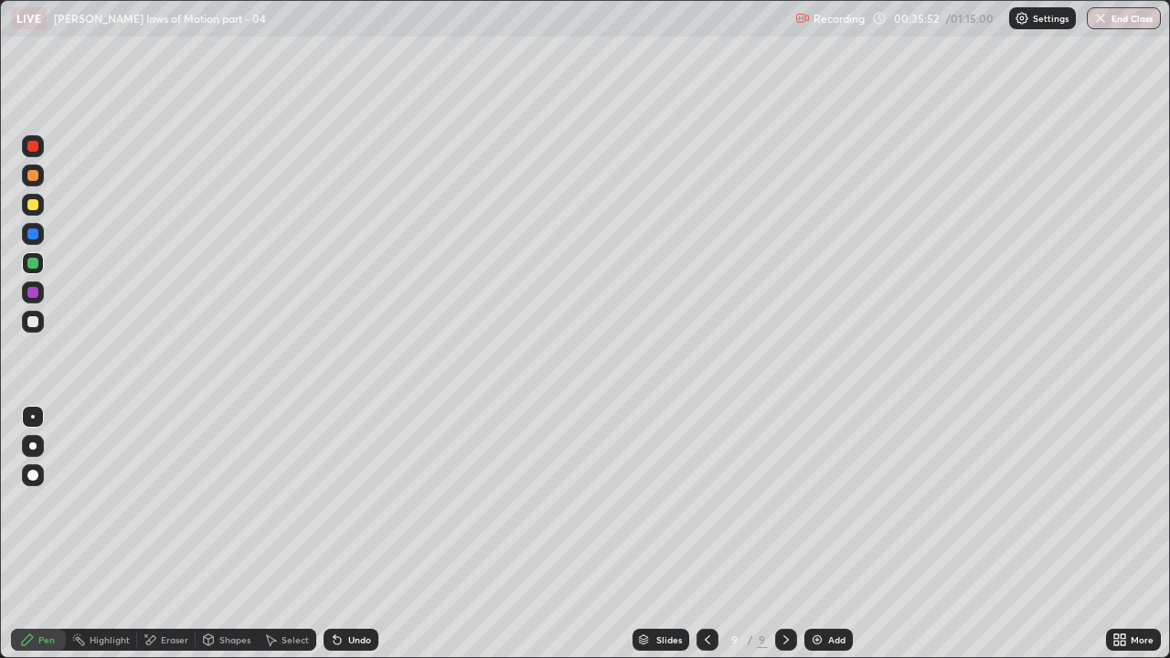
click at [824, 503] on div "Add" at bounding box center [828, 640] width 48 height 22
click at [36, 235] on div at bounding box center [32, 233] width 11 height 11
click at [334, 503] on icon at bounding box center [337, 640] width 7 height 7
click at [36, 205] on div at bounding box center [32, 204] width 11 height 11
click at [33, 267] on div at bounding box center [32, 263] width 11 height 11
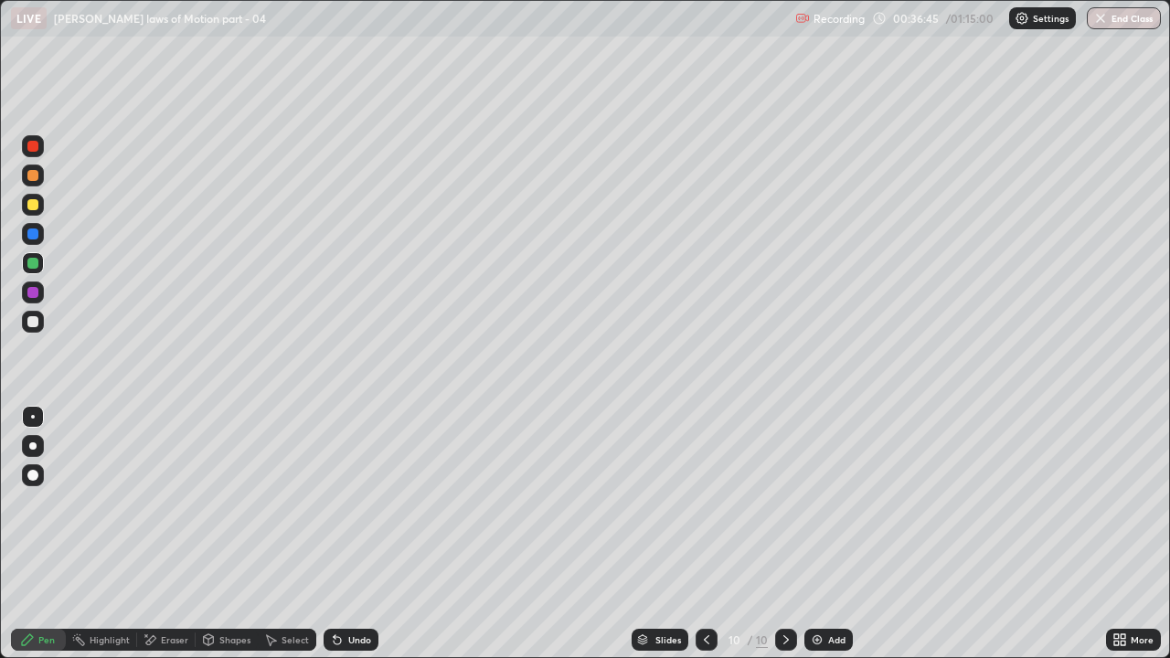
click at [33, 294] on div at bounding box center [32, 292] width 11 height 11
click at [34, 234] on div at bounding box center [32, 233] width 11 height 11
click at [815, 503] on img at bounding box center [817, 639] width 15 height 15
click at [705, 503] on icon at bounding box center [707, 639] width 15 height 15
click at [784, 503] on icon at bounding box center [786, 639] width 15 height 15
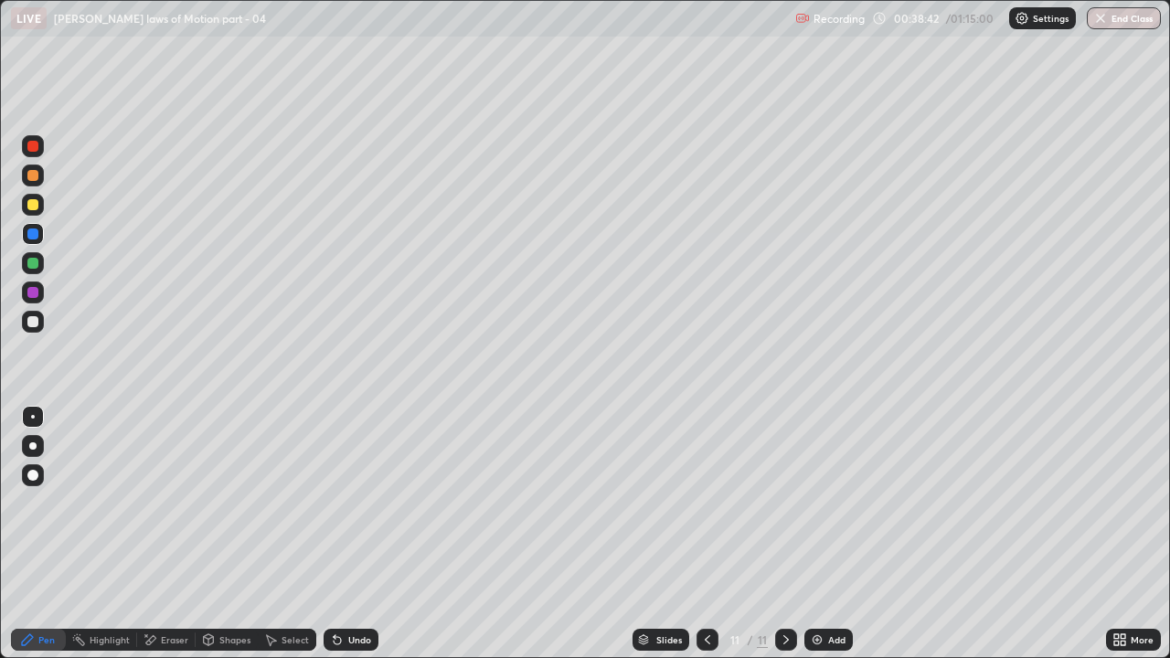
click at [333, 503] on icon at bounding box center [337, 639] width 15 height 15
click at [336, 503] on icon at bounding box center [337, 640] width 7 height 7
click at [337, 503] on icon at bounding box center [337, 640] width 7 height 7
click at [34, 287] on div at bounding box center [32, 292] width 11 height 11
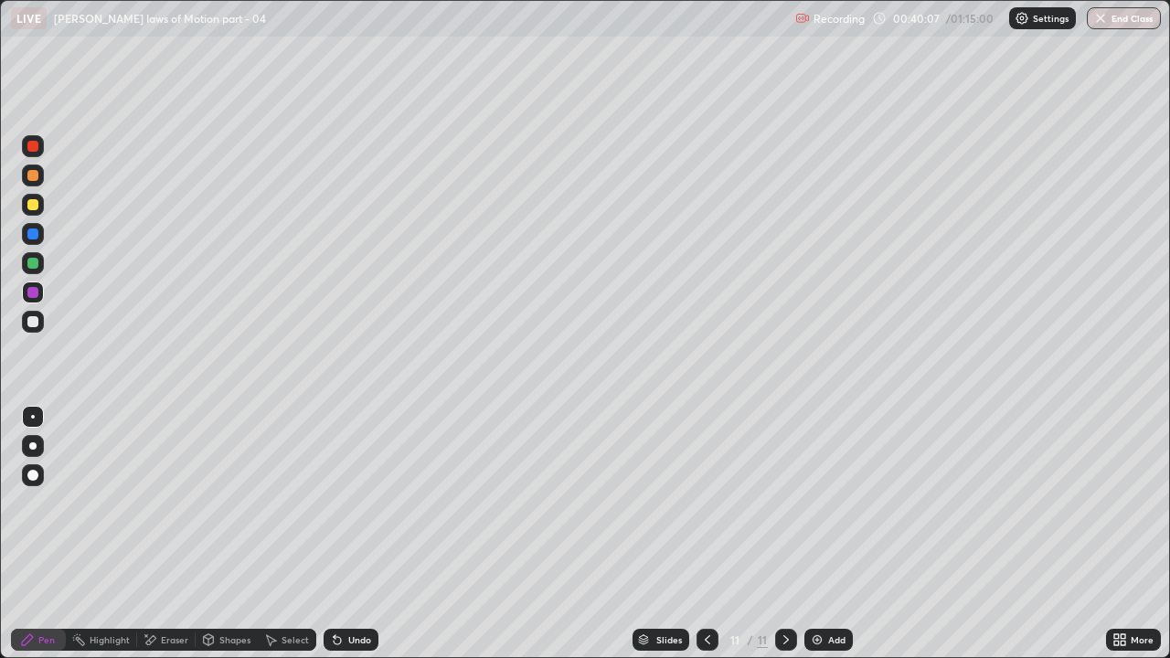
click at [705, 503] on icon at bounding box center [707, 639] width 15 height 15
click at [784, 503] on icon at bounding box center [786, 639] width 15 height 15
click at [37, 321] on div at bounding box center [32, 321] width 11 height 11
click at [33, 260] on div at bounding box center [32, 263] width 11 height 11
click at [942, 503] on div "Slides 11 / 11 Add" at bounding box center [741, 639] width 727 height 37
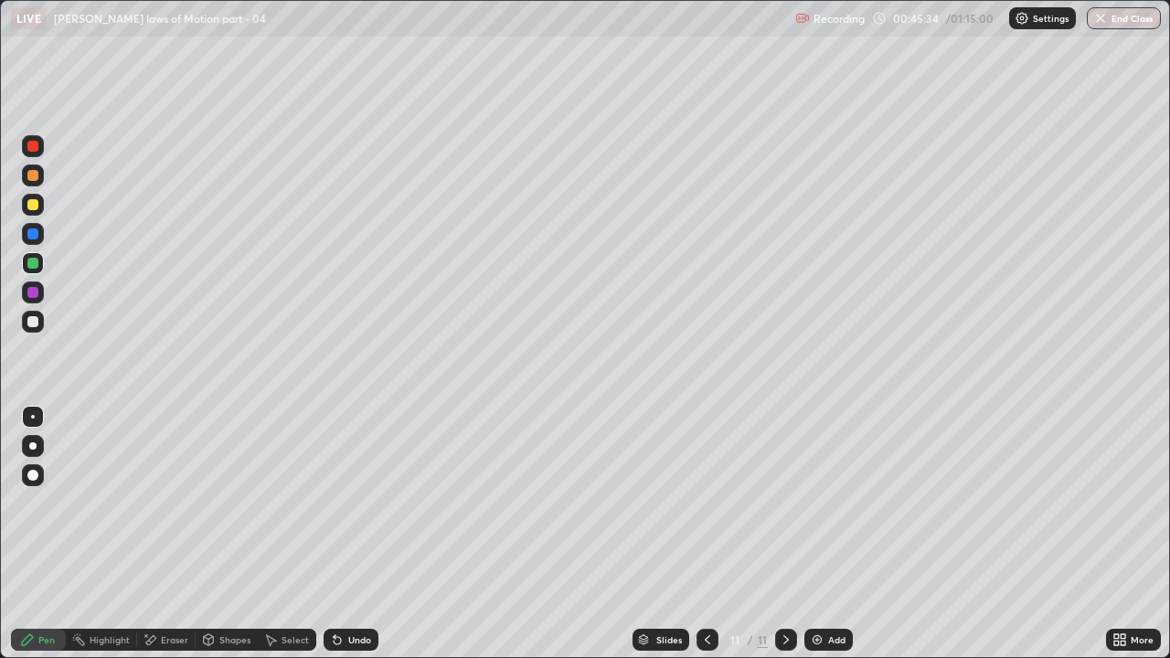
click at [819, 503] on img at bounding box center [817, 639] width 15 height 15
click at [705, 503] on icon at bounding box center [707, 639] width 15 height 15
click at [781, 503] on icon at bounding box center [786, 639] width 15 height 15
click at [344, 503] on div "Undo" at bounding box center [350, 640] width 55 height 22
click at [705, 503] on icon at bounding box center [707, 639] width 15 height 15
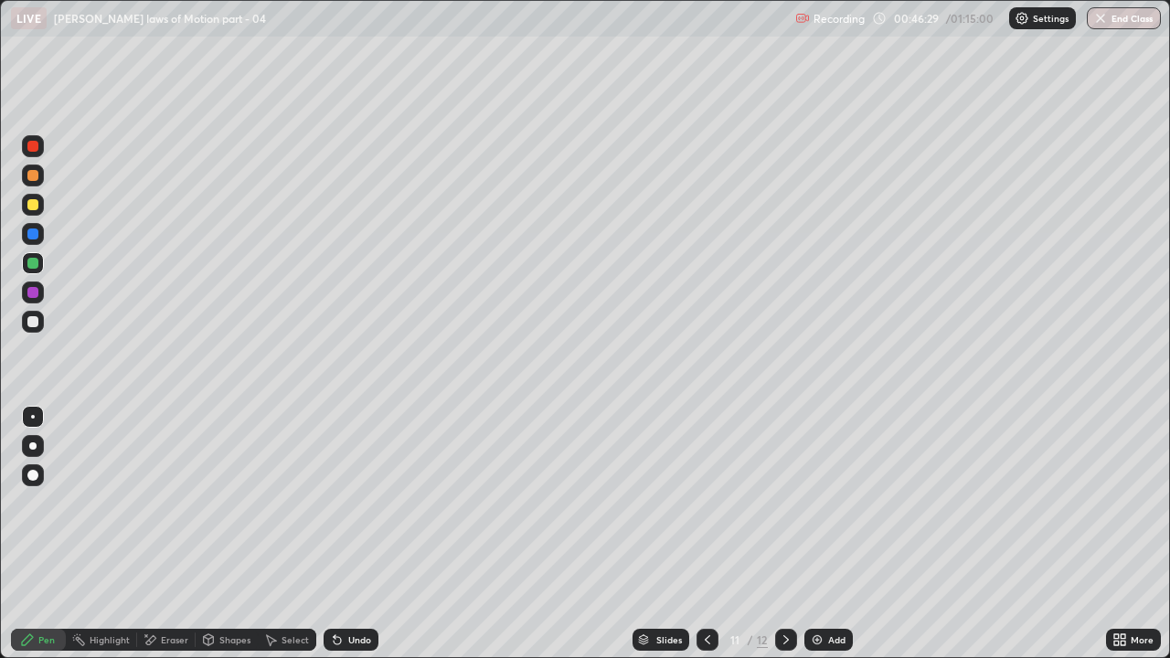
click at [787, 503] on div at bounding box center [786, 640] width 22 height 22
click at [334, 503] on icon at bounding box center [335, 636] width 2 height 2
click at [334, 503] on icon at bounding box center [337, 640] width 7 height 7
click at [343, 503] on div "Undo" at bounding box center [350, 640] width 55 height 22
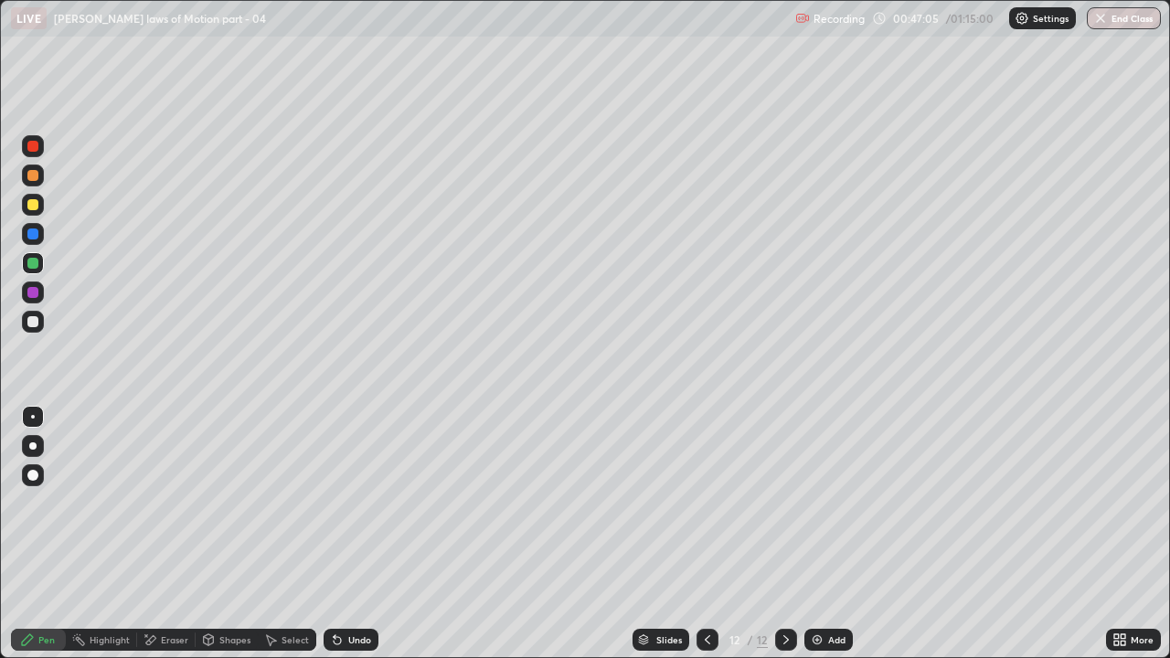
click at [348, 503] on div "Undo" at bounding box center [359, 639] width 23 height 9
click at [705, 503] on icon at bounding box center [707, 639] width 15 height 15
click at [784, 503] on icon at bounding box center [786, 639] width 15 height 15
click at [715, 503] on div at bounding box center [707, 640] width 22 height 22
click at [791, 503] on div at bounding box center [786, 640] width 22 height 22
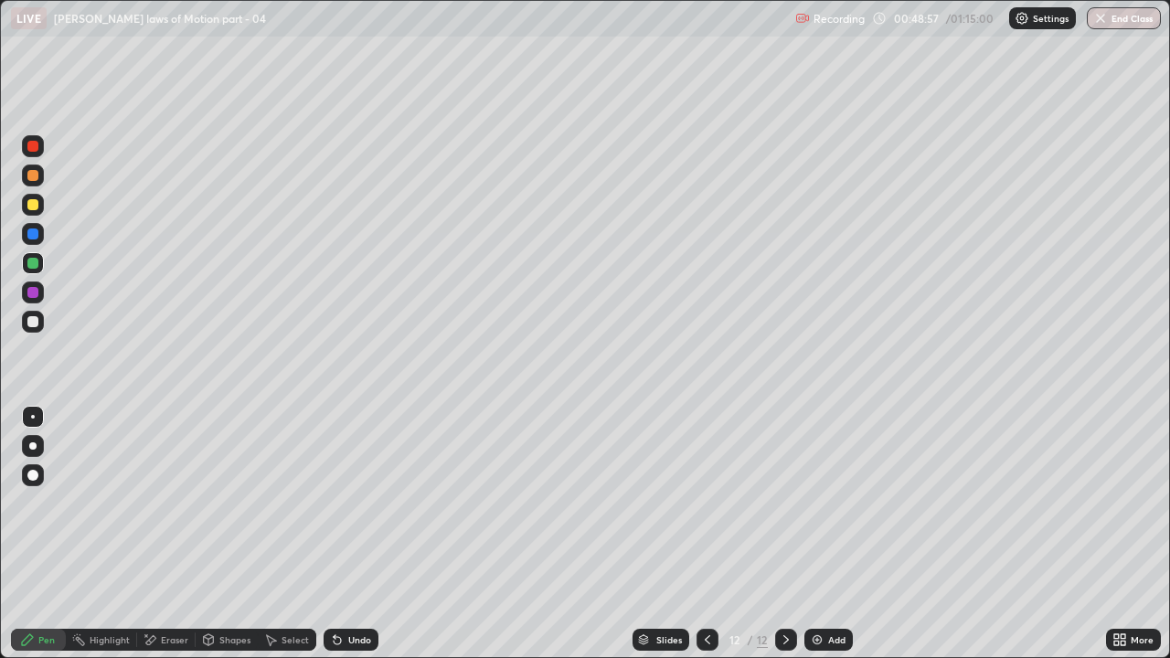
click at [832, 503] on div "Add" at bounding box center [828, 640] width 48 height 22
click at [41, 321] on div at bounding box center [33, 322] width 22 height 22
click at [34, 234] on div at bounding box center [32, 233] width 11 height 11
click at [337, 503] on icon at bounding box center [337, 640] width 7 height 7
click at [339, 503] on icon at bounding box center [337, 639] width 15 height 15
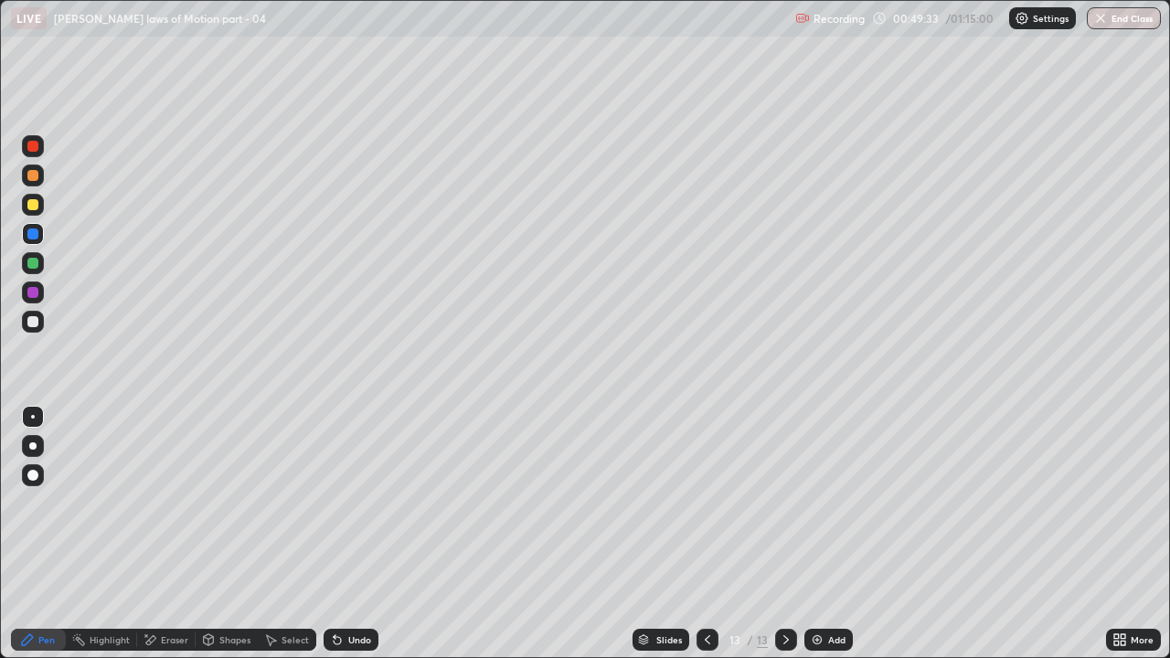
click at [340, 503] on icon at bounding box center [337, 639] width 15 height 15
click at [337, 503] on icon at bounding box center [337, 639] width 15 height 15
click at [334, 503] on icon at bounding box center [337, 640] width 7 height 7
click at [340, 503] on div "Undo" at bounding box center [350, 640] width 55 height 22
click at [30, 204] on div at bounding box center [32, 204] width 11 height 11
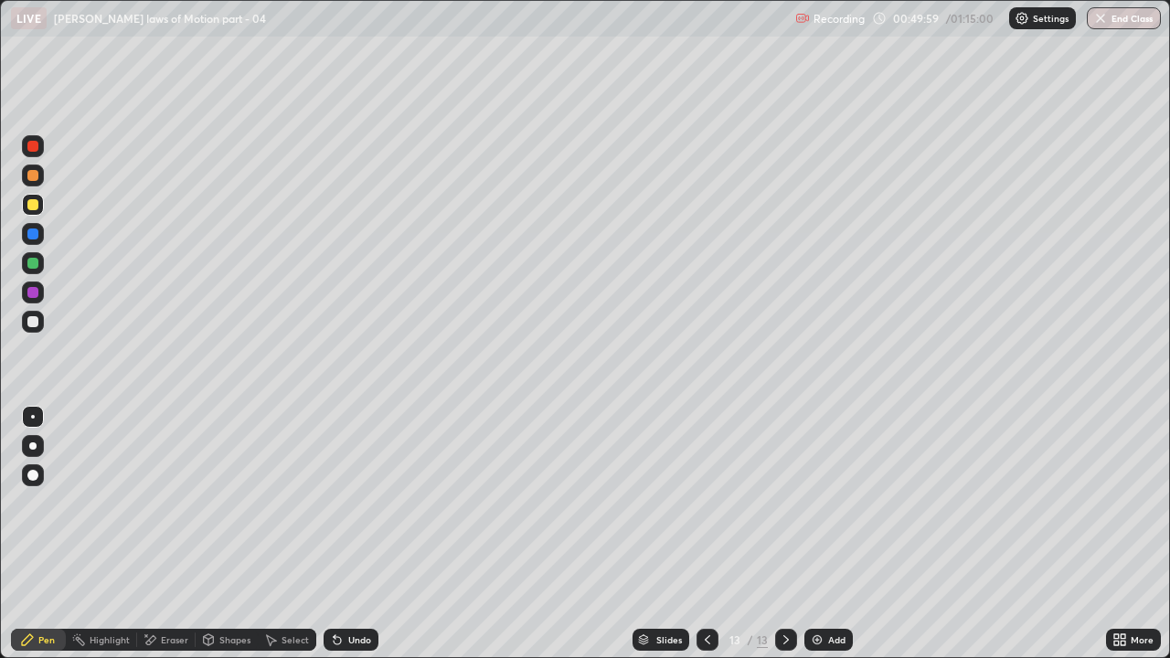
click at [32, 295] on div at bounding box center [32, 292] width 11 height 11
click at [34, 208] on div at bounding box center [32, 204] width 11 height 11
click at [36, 236] on div at bounding box center [32, 233] width 11 height 11
click at [338, 503] on icon at bounding box center [337, 640] width 7 height 7
click at [341, 503] on icon at bounding box center [337, 639] width 15 height 15
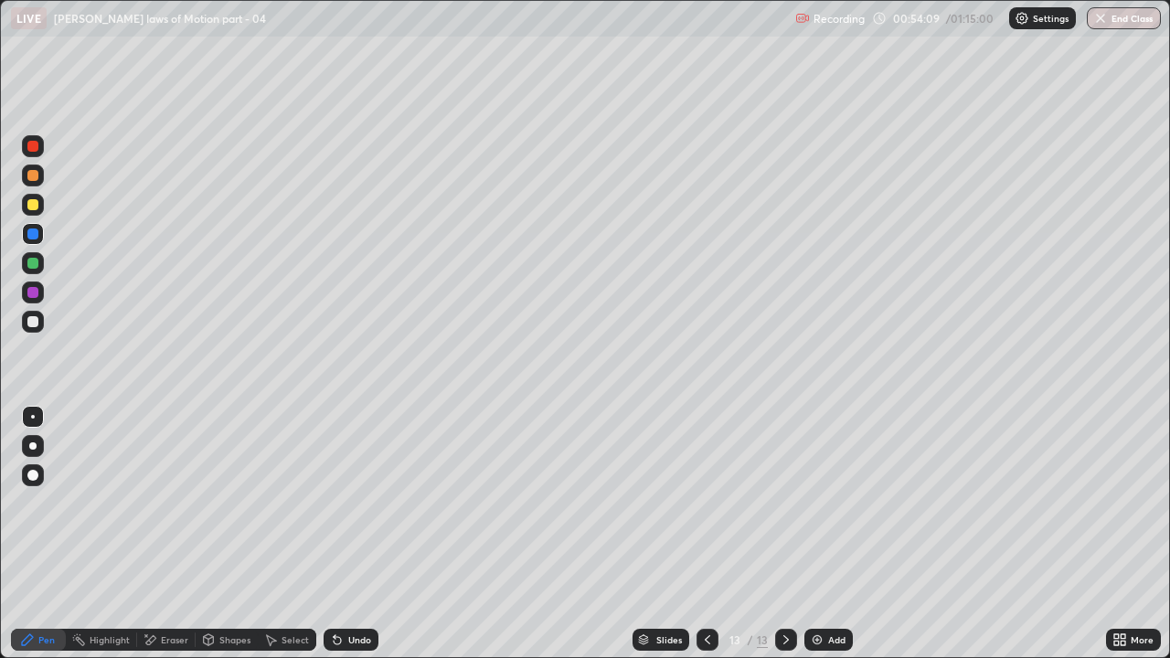
click at [34, 205] on div at bounding box center [32, 204] width 11 height 11
click at [30, 293] on div at bounding box center [32, 292] width 11 height 11
click at [341, 503] on icon at bounding box center [337, 639] width 15 height 15
click at [828, 503] on div "Add" at bounding box center [836, 639] width 17 height 9
click at [36, 325] on div at bounding box center [32, 321] width 11 height 11
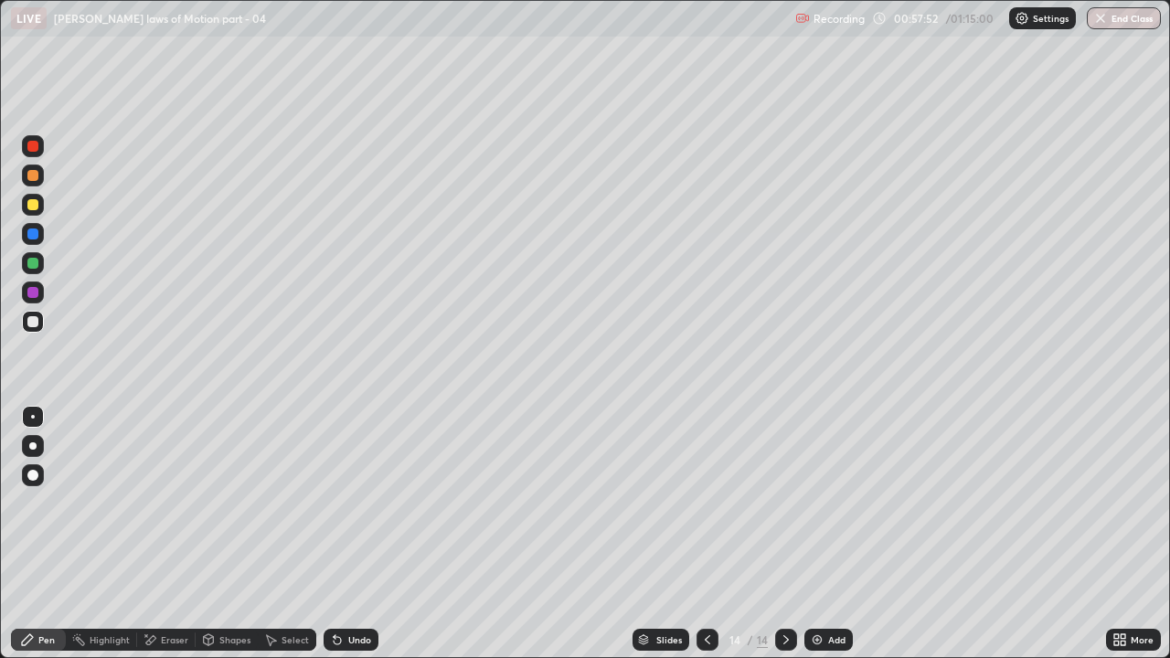
click at [344, 503] on div "Undo" at bounding box center [350, 640] width 55 height 22
click at [348, 503] on div "Undo" at bounding box center [359, 639] width 23 height 9
click at [342, 503] on div "Undo" at bounding box center [350, 640] width 55 height 22
click at [334, 503] on icon at bounding box center [337, 640] width 7 height 7
click at [348, 503] on div "Undo" at bounding box center [359, 639] width 23 height 9
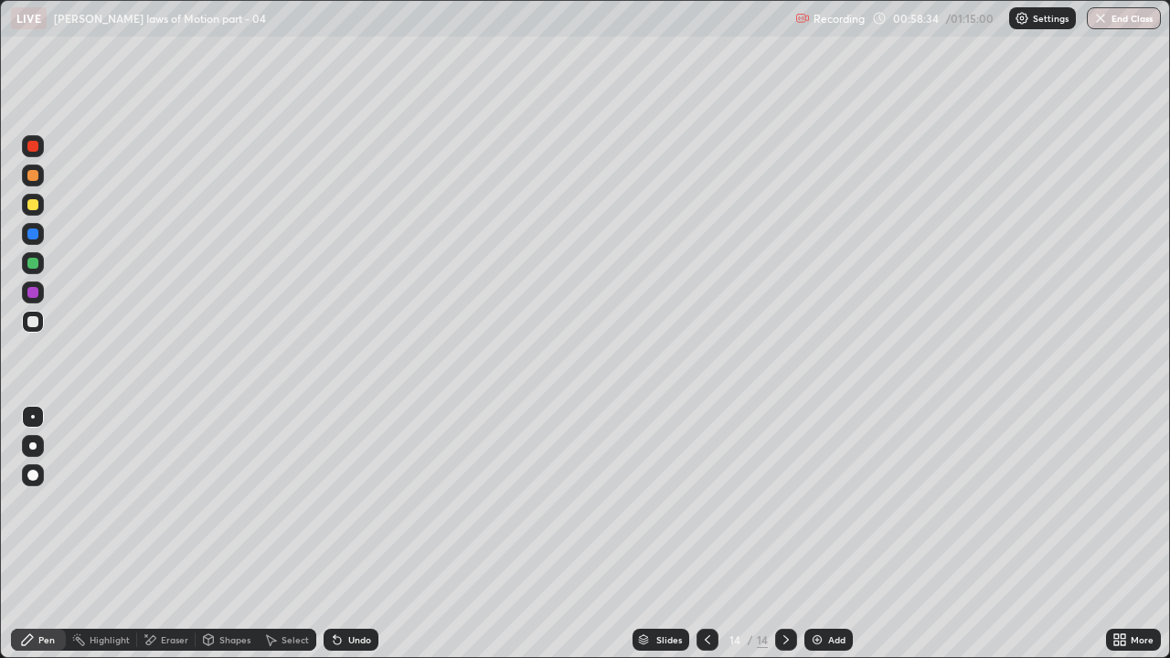
click at [344, 503] on div "Undo" at bounding box center [350, 640] width 55 height 22
click at [35, 263] on div at bounding box center [32, 263] width 11 height 11
click at [348, 503] on div "Undo" at bounding box center [359, 639] width 23 height 9
click at [353, 503] on div "Undo" at bounding box center [359, 639] width 23 height 9
click at [822, 503] on div "Add" at bounding box center [828, 640] width 48 height 22
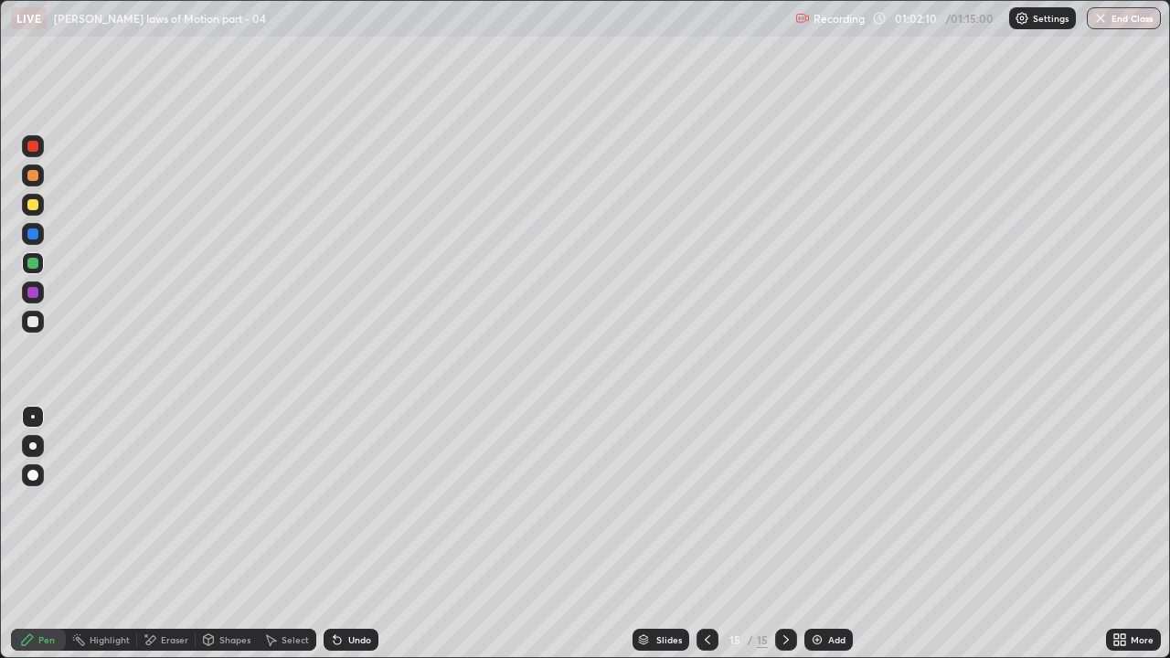
click at [705, 503] on icon at bounding box center [707, 639] width 15 height 15
click at [781, 503] on icon at bounding box center [786, 639] width 15 height 15
click at [172, 503] on div "Eraser" at bounding box center [174, 639] width 27 height 9
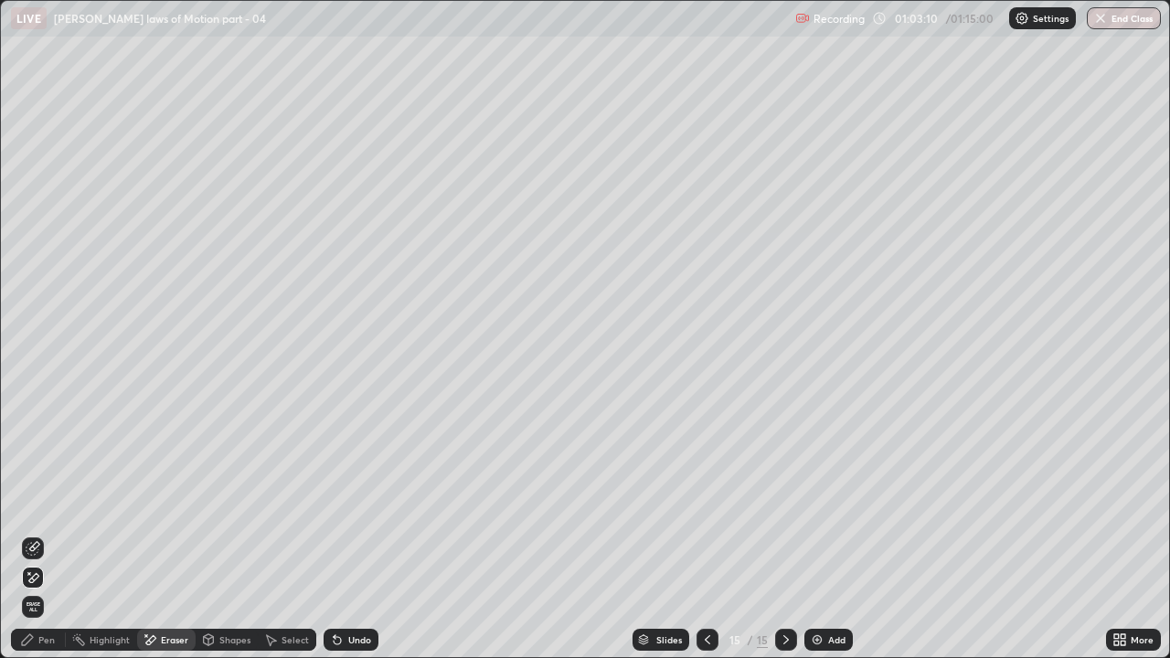
click at [77, 503] on circle at bounding box center [77, 634] width 2 height 2
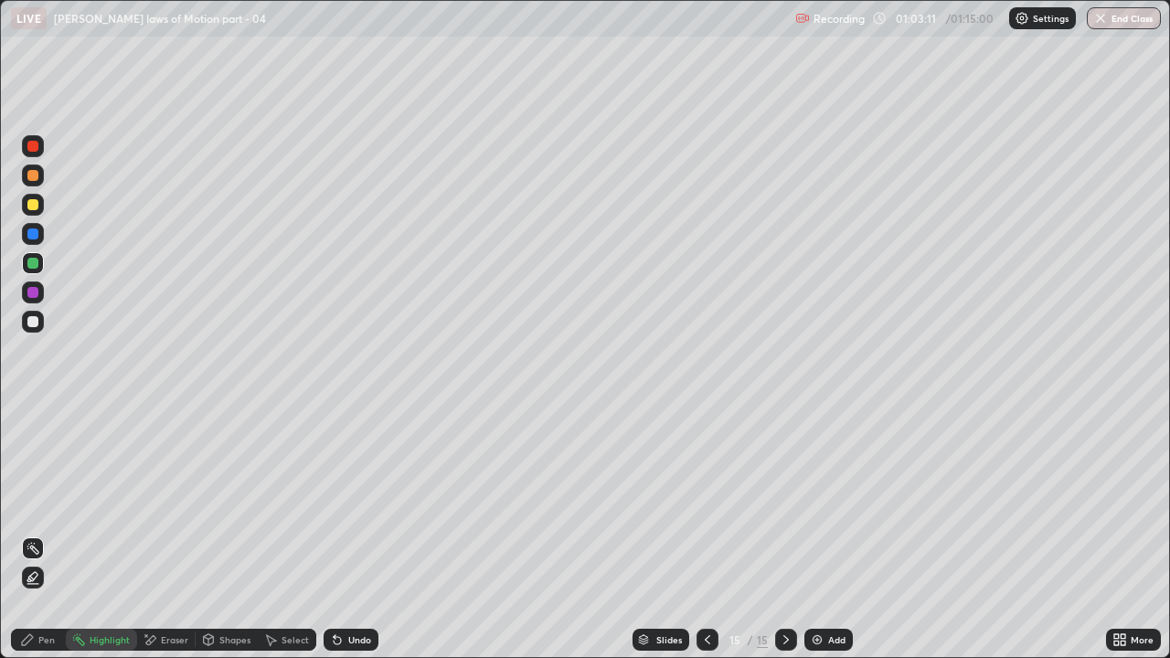
click at [48, 503] on div "Pen" at bounding box center [46, 639] width 16 height 9
click at [168, 503] on div "Eraser" at bounding box center [174, 639] width 27 height 9
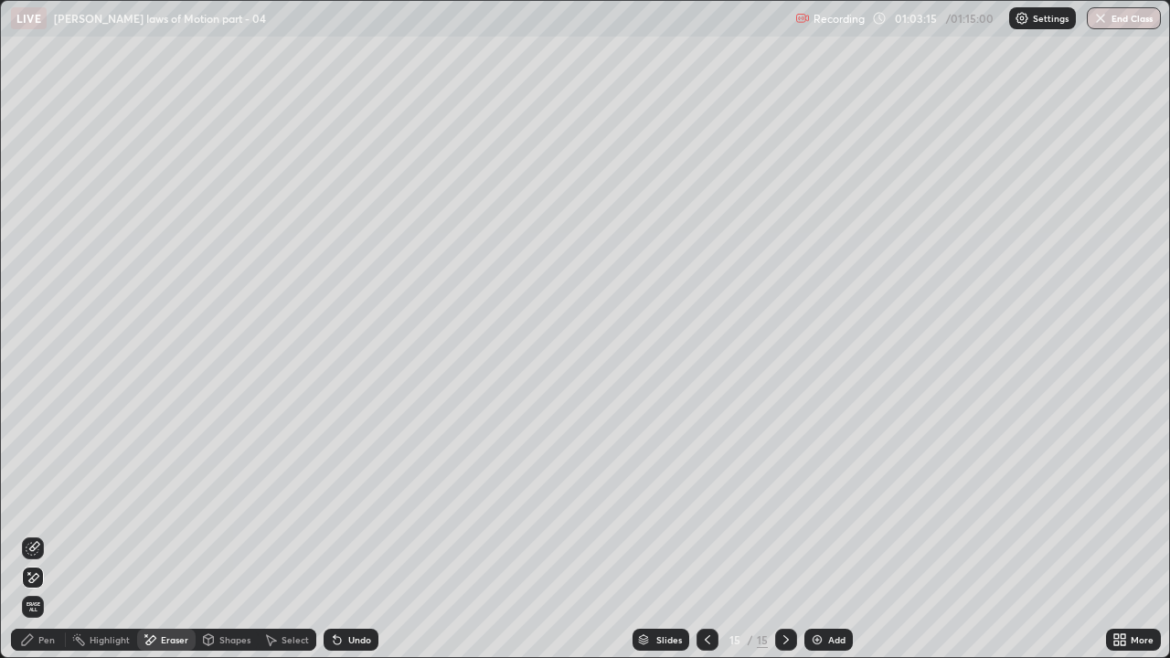
click at [40, 503] on div "Pen" at bounding box center [46, 639] width 16 height 9
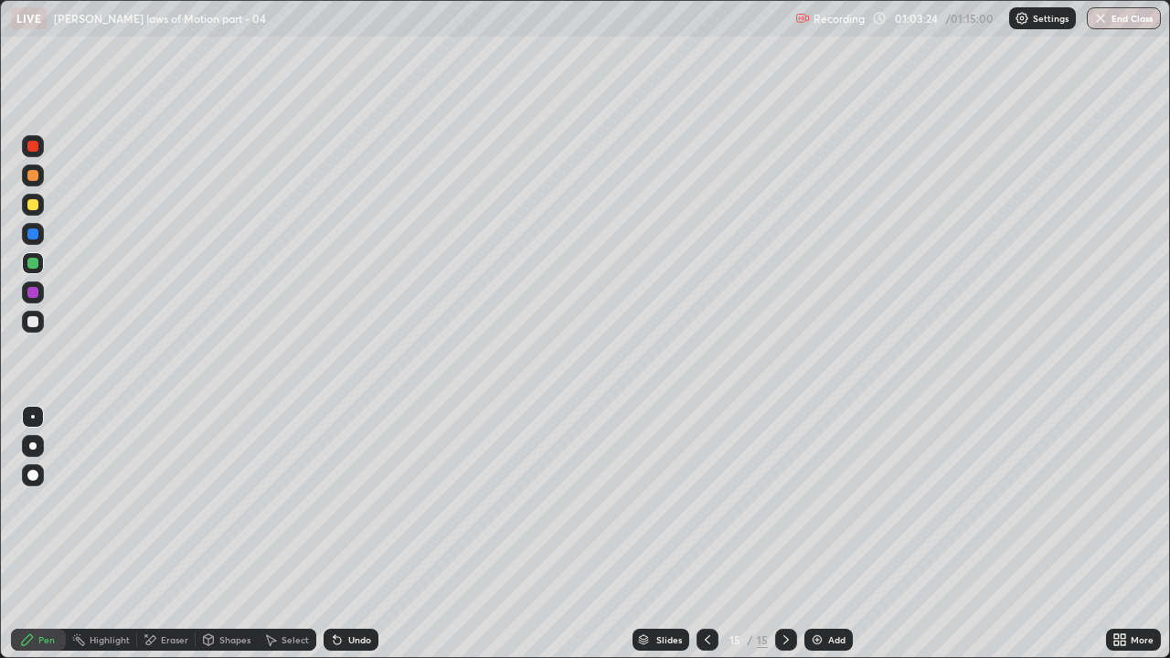
click at [338, 503] on icon at bounding box center [337, 640] width 7 height 7
click at [705, 503] on icon at bounding box center [707, 639] width 15 height 15
click at [784, 503] on icon at bounding box center [786, 639] width 15 height 15
click at [355, 503] on div "Undo" at bounding box center [359, 639] width 23 height 9
click at [174, 503] on div "Eraser" at bounding box center [174, 639] width 27 height 9
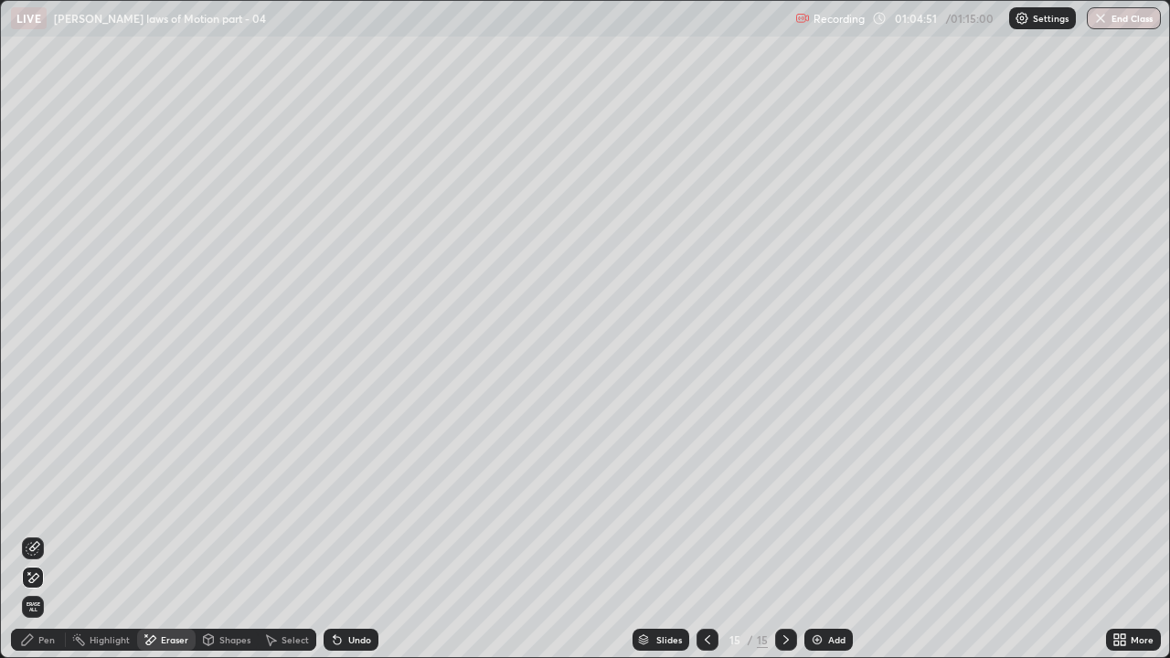
click at [54, 503] on div "Pen" at bounding box center [46, 639] width 16 height 9
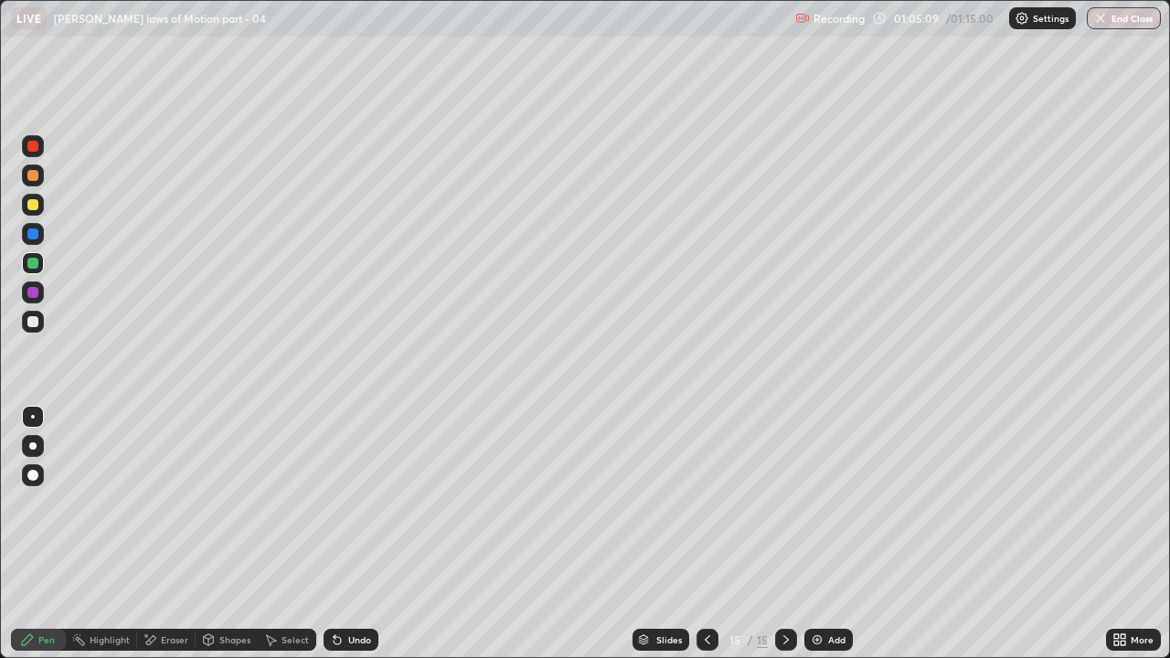
click at [350, 503] on div "Undo" at bounding box center [350, 640] width 55 height 22
click at [351, 503] on div "Undo" at bounding box center [359, 639] width 23 height 9
click at [705, 503] on icon at bounding box center [707, 639] width 15 height 15
click at [781, 503] on icon at bounding box center [786, 639] width 15 height 15
click at [352, 503] on div "Undo" at bounding box center [359, 639] width 23 height 9
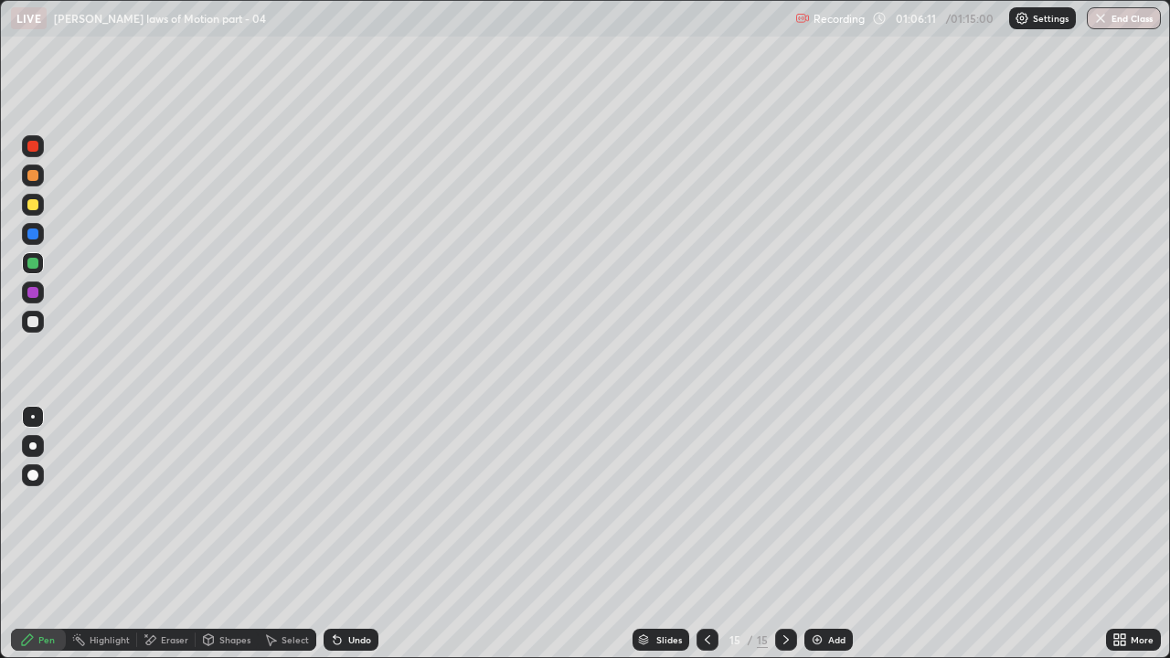
click at [350, 503] on div "Undo" at bounding box center [359, 639] width 23 height 9
click at [343, 503] on div "Undo" at bounding box center [350, 640] width 55 height 22
click at [350, 503] on div "Undo" at bounding box center [350, 640] width 55 height 22
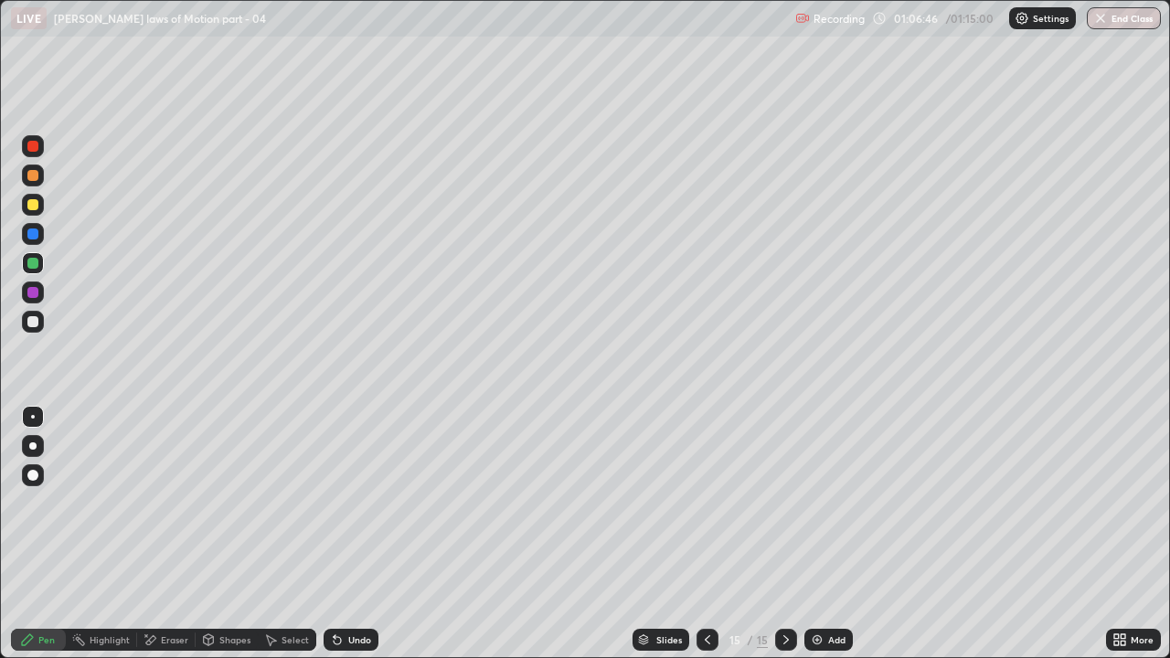
click at [348, 503] on div "Undo" at bounding box center [350, 640] width 55 height 22
click at [712, 503] on icon at bounding box center [707, 639] width 15 height 15
click at [784, 503] on icon at bounding box center [786, 639] width 15 height 15
click at [715, 503] on div at bounding box center [707, 640] width 22 height 22
click at [784, 503] on icon at bounding box center [786, 639] width 15 height 15
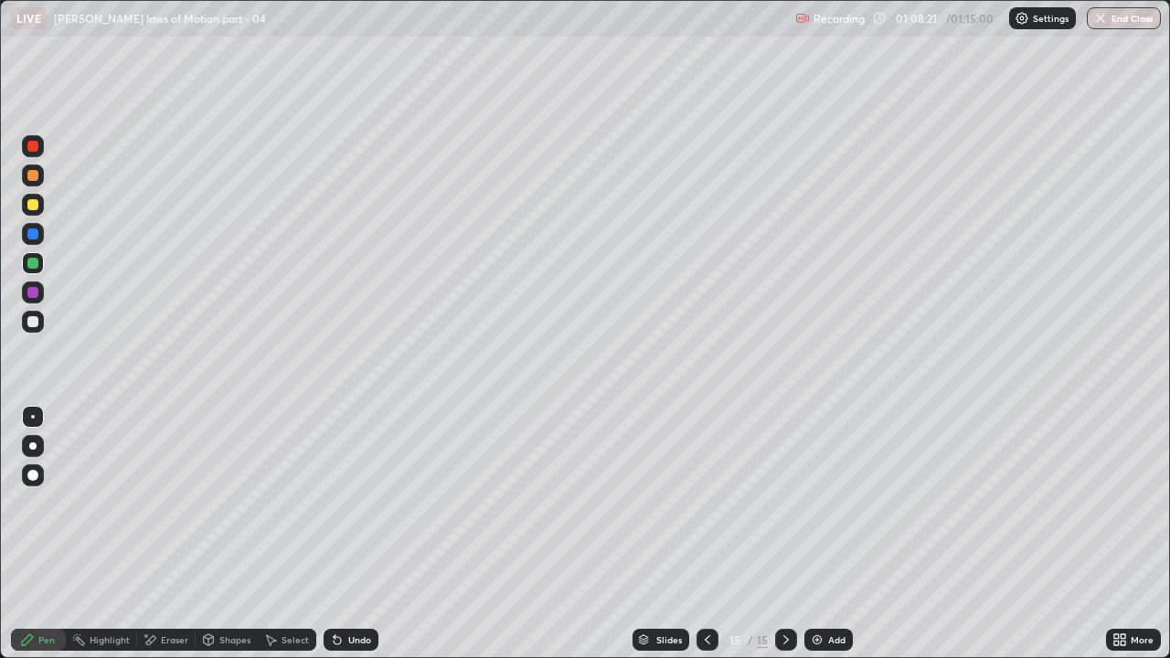
click at [784, 503] on icon at bounding box center [786, 639] width 15 height 15
click at [824, 503] on div "Add" at bounding box center [828, 640] width 48 height 22
click at [713, 503] on div at bounding box center [707, 640] width 22 height 22
click at [705, 503] on icon at bounding box center [707, 639] width 15 height 15
click at [784, 503] on icon at bounding box center [786, 639] width 15 height 15
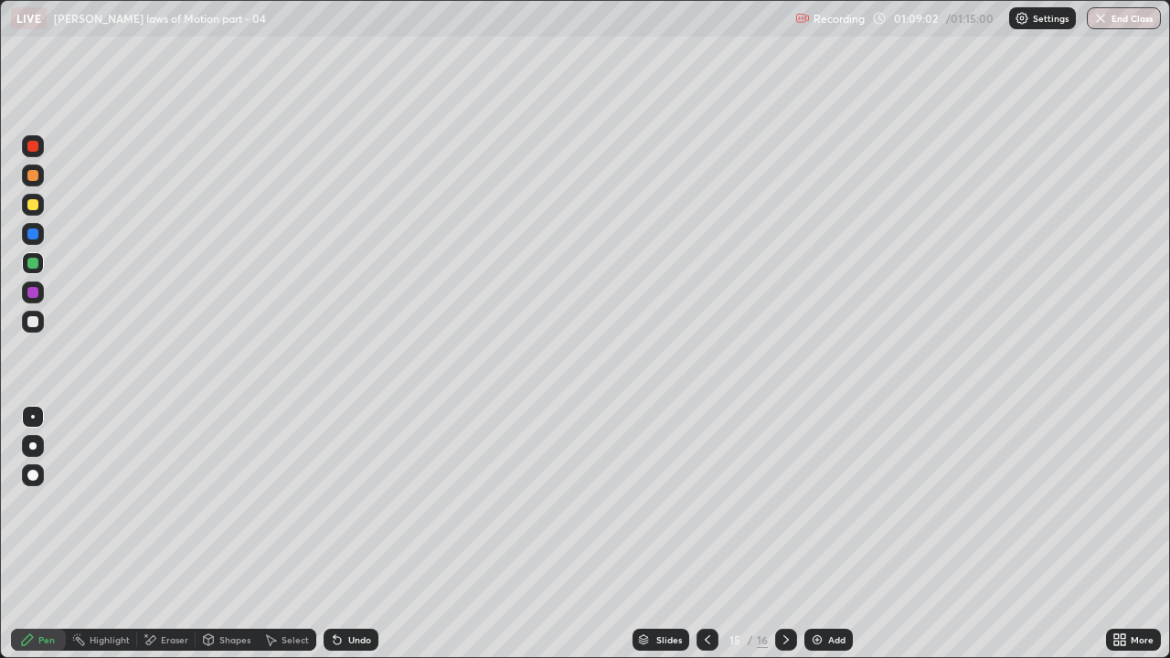
click at [785, 503] on icon at bounding box center [786, 639] width 15 height 15
click at [174, 503] on div "Eraser" at bounding box center [174, 639] width 27 height 9
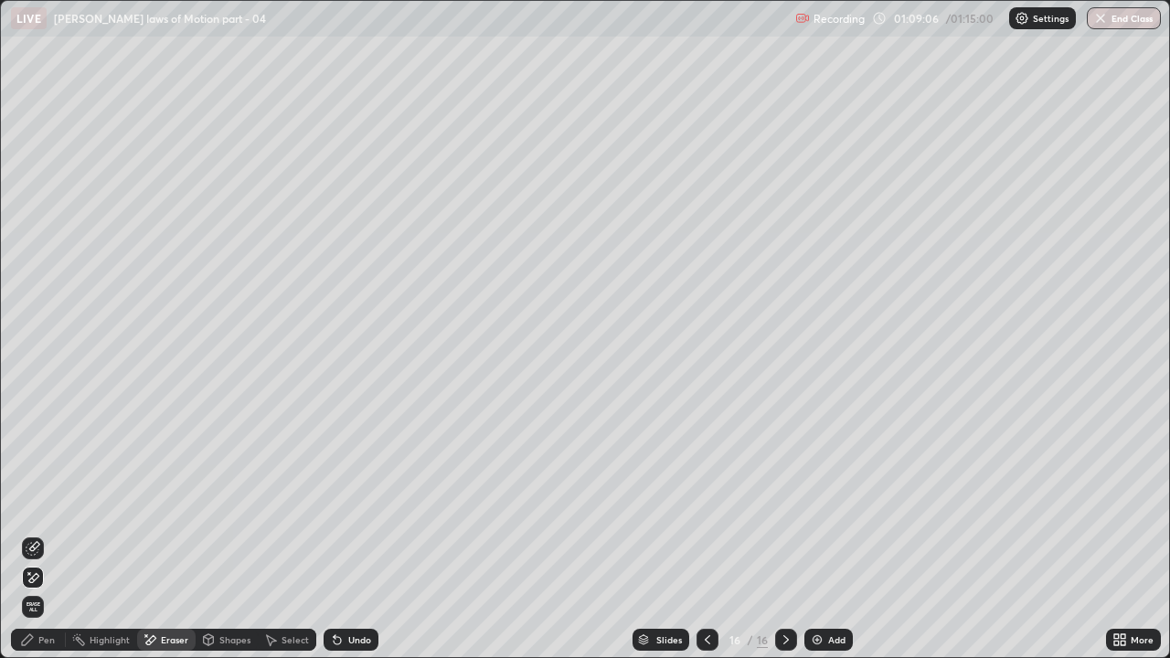
click at [55, 503] on div "Pen" at bounding box center [38, 640] width 55 height 22
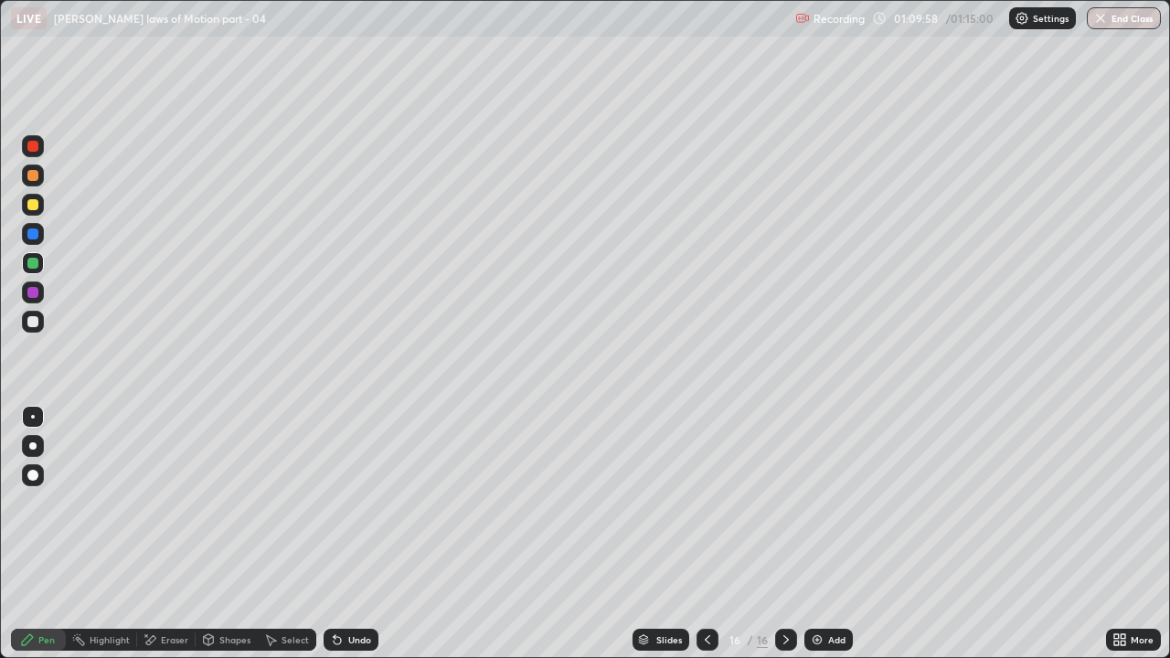
click at [705, 503] on icon at bounding box center [707, 639] width 15 height 15
click at [713, 503] on div at bounding box center [707, 640] width 22 height 22
click at [781, 503] on icon at bounding box center [786, 639] width 15 height 15
click at [784, 503] on icon at bounding box center [786, 639] width 15 height 15
click at [787, 503] on icon at bounding box center [786, 639] width 15 height 15
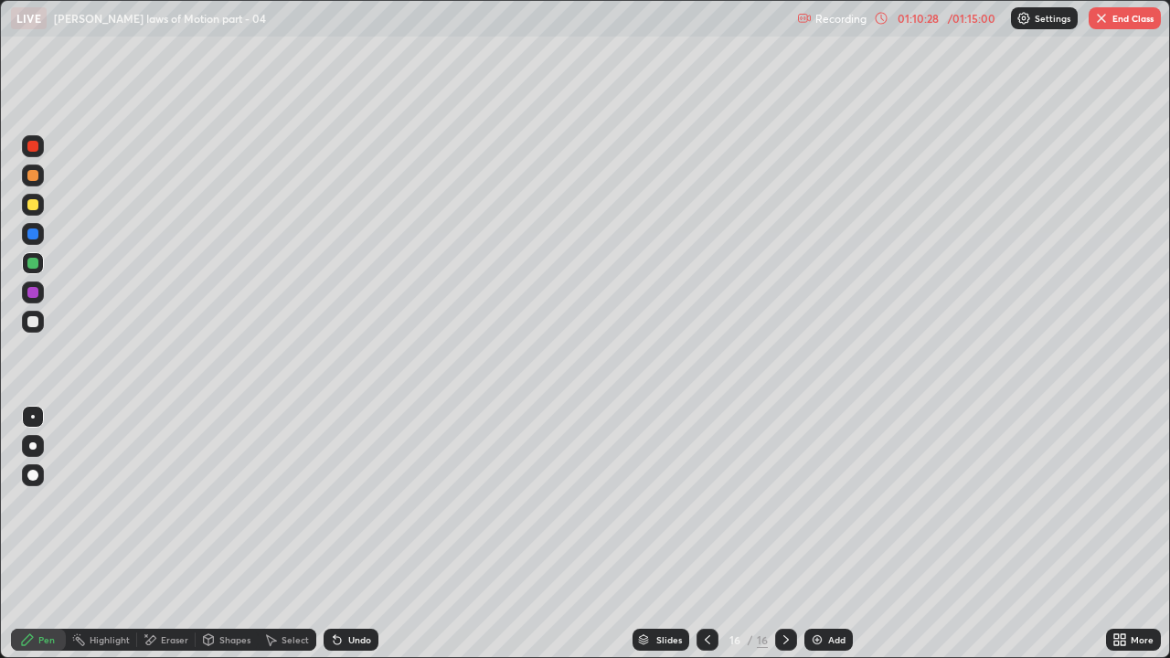
click at [816, 503] on img at bounding box center [817, 639] width 15 height 15
click at [705, 503] on icon at bounding box center [707, 639] width 15 height 15
click at [713, 503] on div at bounding box center [707, 640] width 22 height 22
click at [783, 503] on icon at bounding box center [786, 639] width 15 height 15
click at [784, 503] on icon at bounding box center [786, 639] width 15 height 15
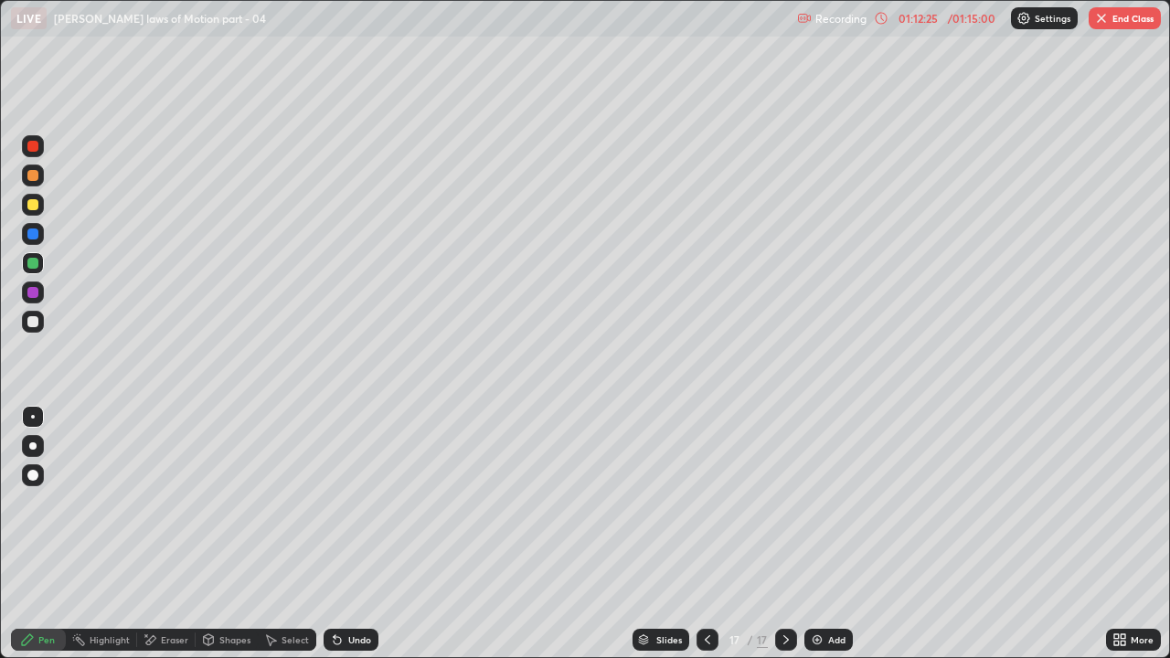
click at [784, 503] on icon at bounding box center [786, 639] width 15 height 15
click at [713, 503] on div at bounding box center [707, 640] width 22 height 22
click at [785, 503] on div at bounding box center [786, 640] width 22 height 22
click at [715, 503] on div at bounding box center [707, 640] width 22 height 22
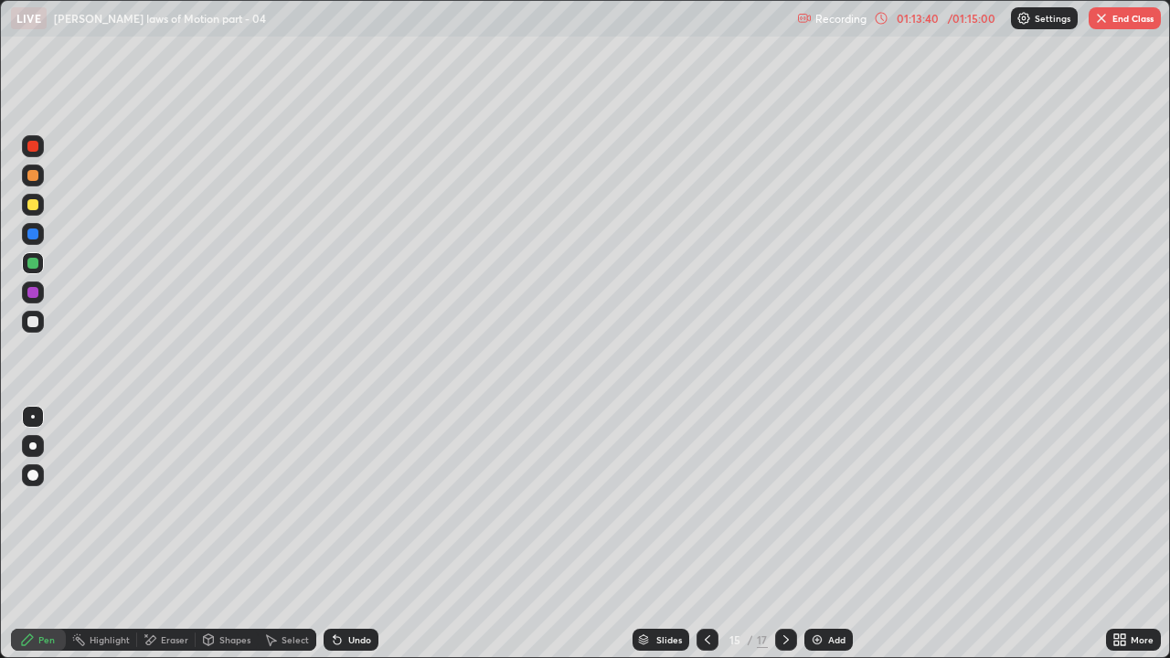
click at [177, 503] on div "Eraser" at bounding box center [174, 639] width 27 height 9
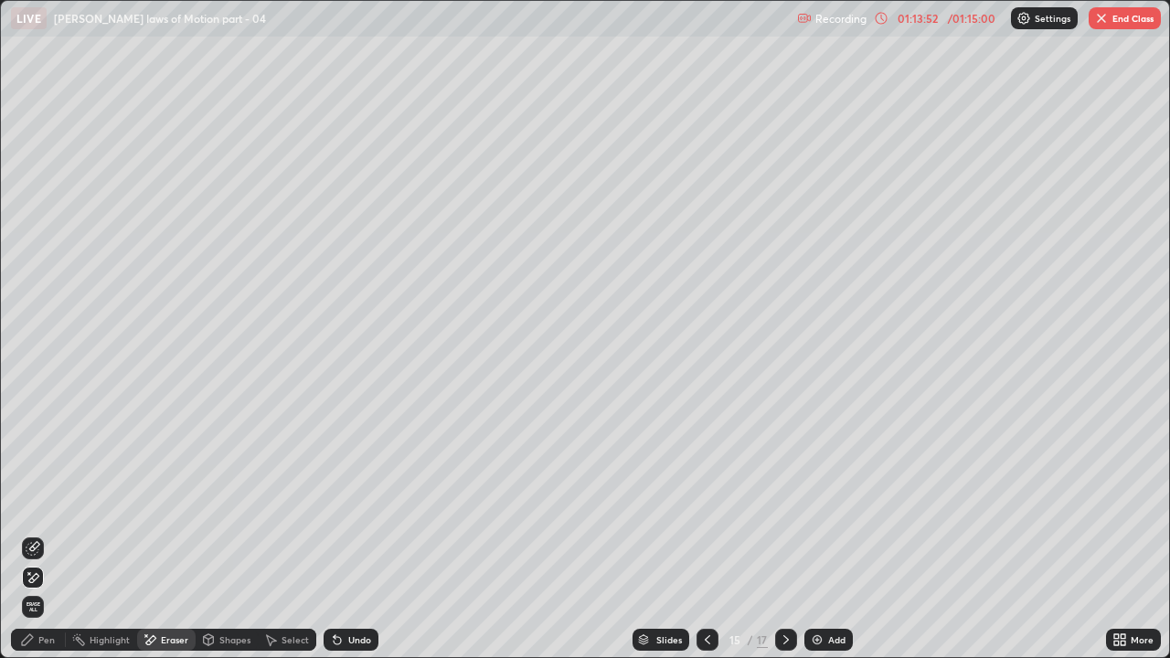
click at [705, 503] on icon at bounding box center [707, 639] width 15 height 15
click at [781, 503] on icon at bounding box center [786, 639] width 15 height 15
click at [788, 503] on div at bounding box center [786, 640] width 22 height 22
click at [715, 503] on div at bounding box center [707, 640] width 22 height 22
click at [714, 503] on div at bounding box center [707, 640] width 22 height 22
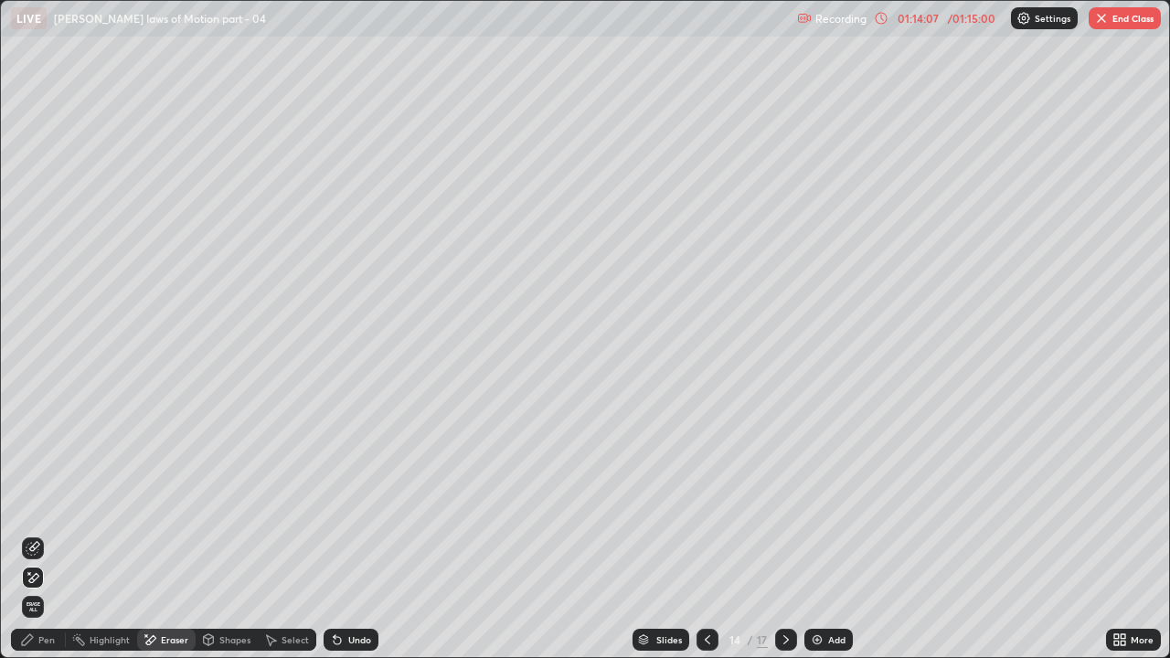
click at [784, 503] on icon at bounding box center [786, 639] width 15 height 15
click at [712, 503] on icon at bounding box center [707, 639] width 15 height 15
click at [781, 503] on icon at bounding box center [786, 639] width 15 height 15
click at [786, 503] on div at bounding box center [786, 640] width 22 height 22
click at [716, 503] on div at bounding box center [707, 640] width 22 height 22
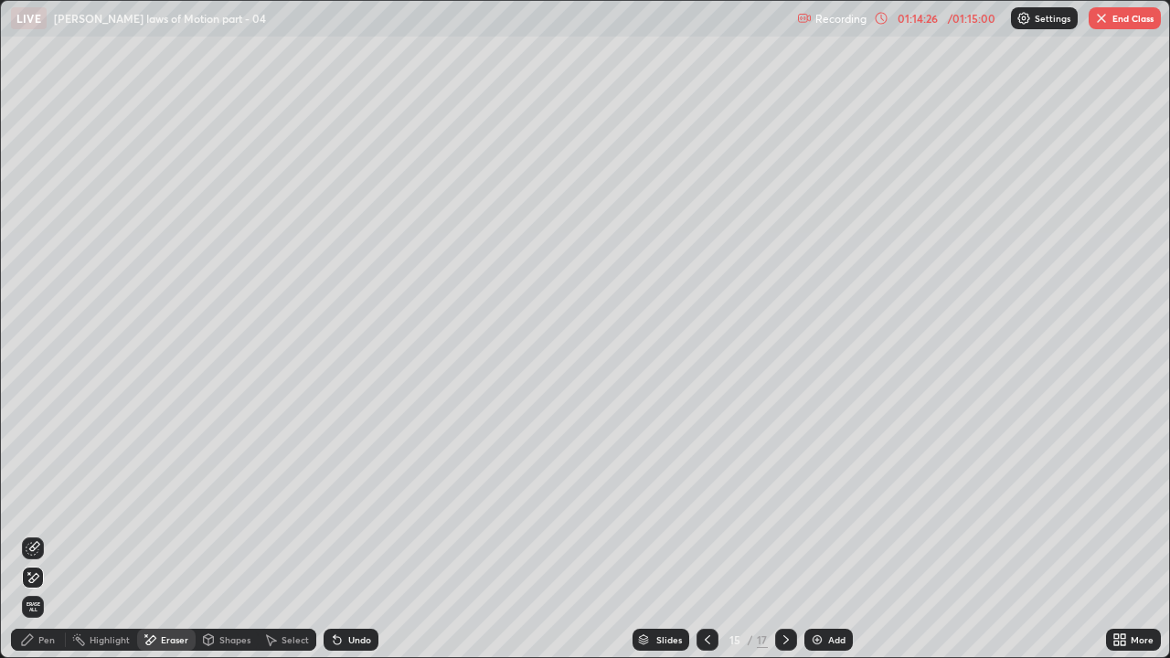
click at [53, 503] on div "Pen" at bounding box center [38, 640] width 55 height 22
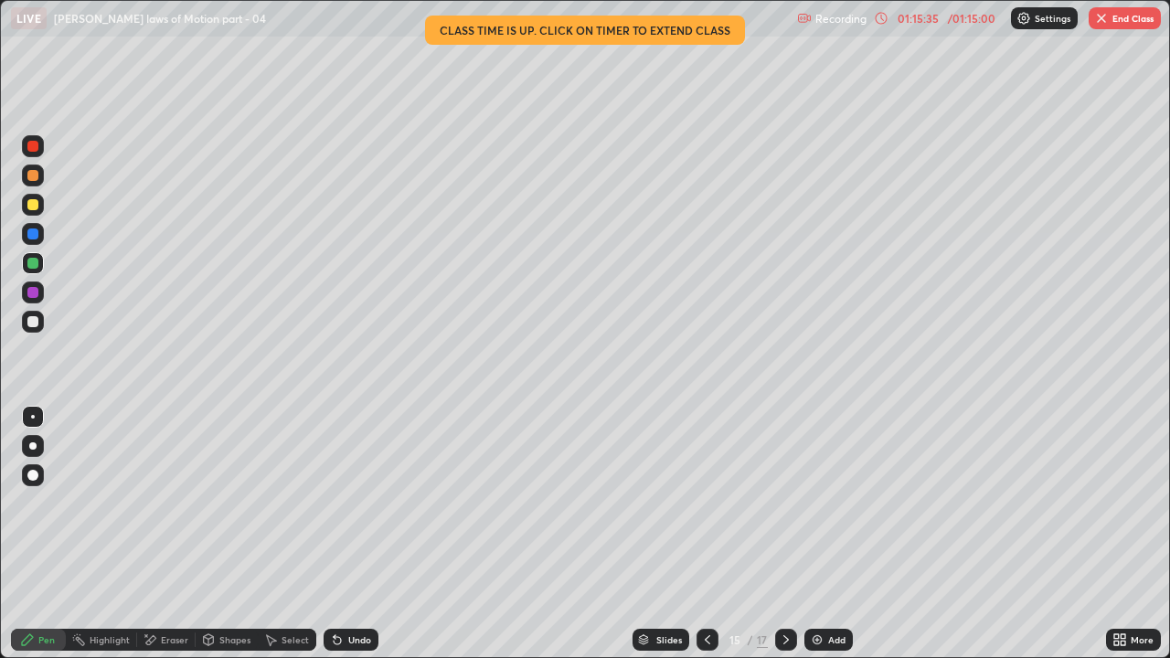
click at [189, 503] on div "Eraser" at bounding box center [166, 640] width 58 height 22
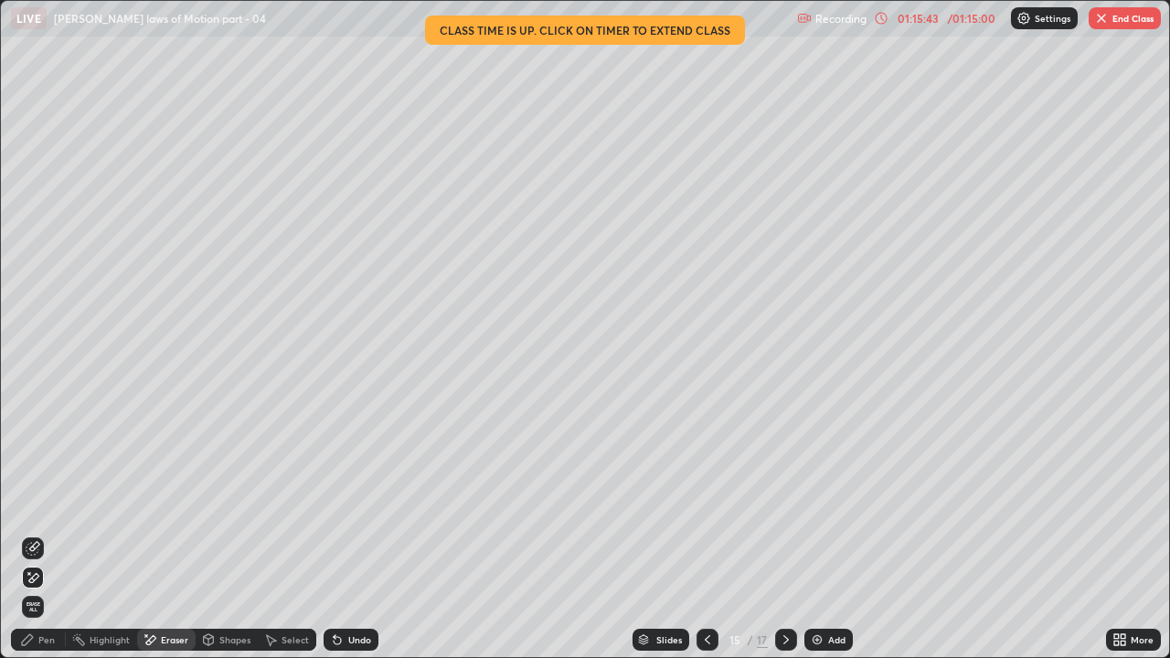
click at [52, 503] on div "Pen" at bounding box center [46, 639] width 16 height 9
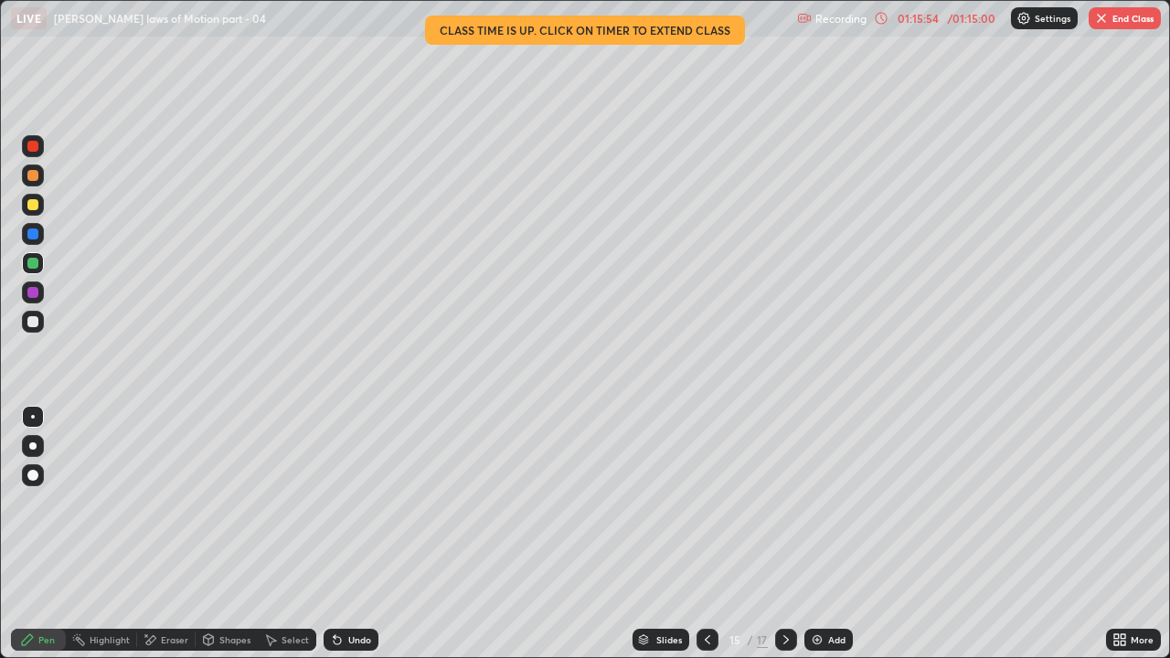
click at [790, 503] on icon at bounding box center [786, 639] width 15 height 15
click at [713, 503] on div at bounding box center [707, 640] width 22 height 22
click at [784, 503] on icon at bounding box center [786, 639] width 15 height 15
click at [715, 503] on div at bounding box center [707, 640] width 22 height 22
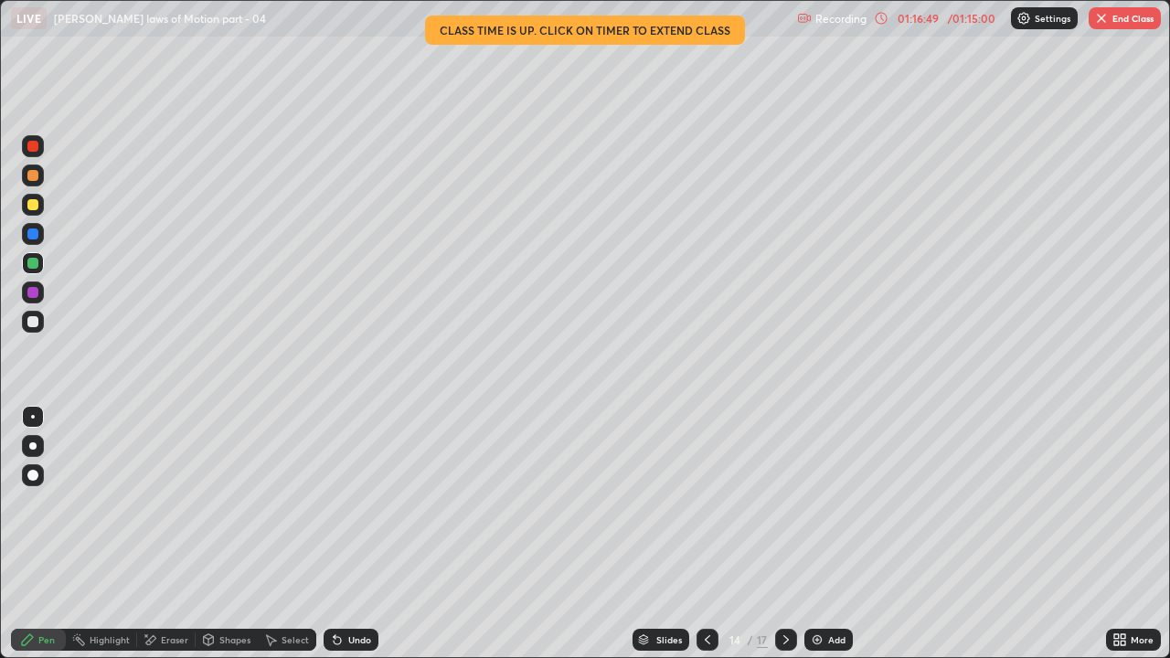
click at [792, 503] on div at bounding box center [786, 640] width 22 height 22
click at [791, 503] on div at bounding box center [786, 640] width 22 height 22
click at [779, 503] on icon at bounding box center [786, 639] width 15 height 15
click at [784, 503] on icon at bounding box center [786, 639] width 15 height 15
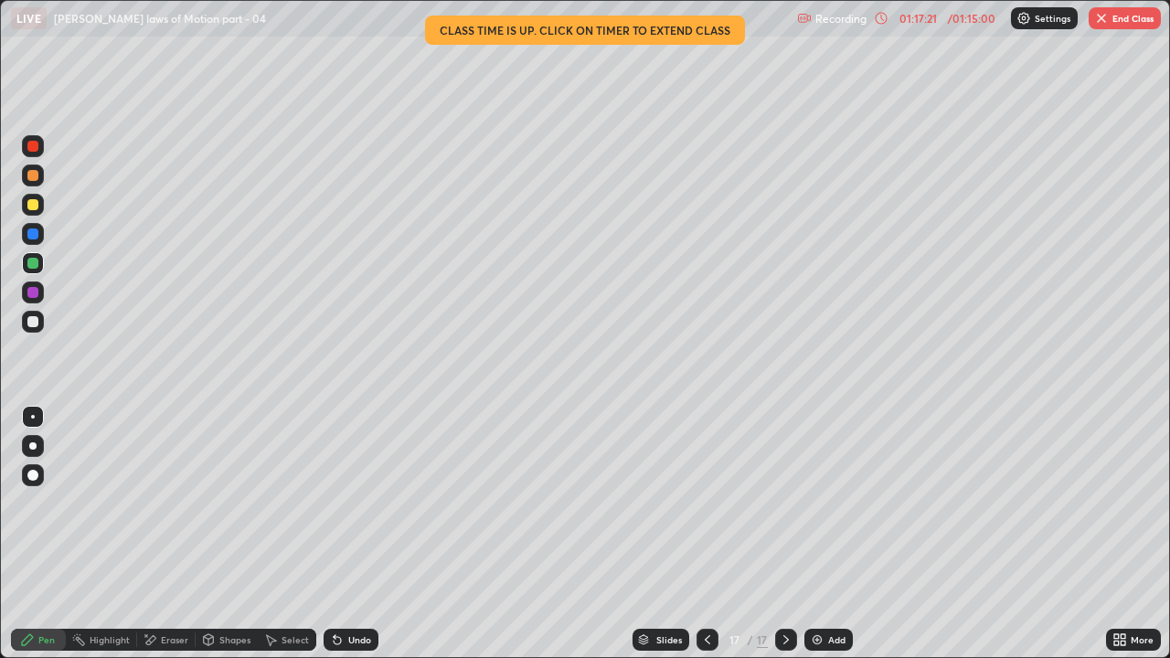
click at [715, 503] on div at bounding box center [707, 640] width 22 height 22
click at [787, 503] on icon at bounding box center [786, 639] width 15 height 15
click at [178, 503] on div "Eraser" at bounding box center [174, 639] width 27 height 9
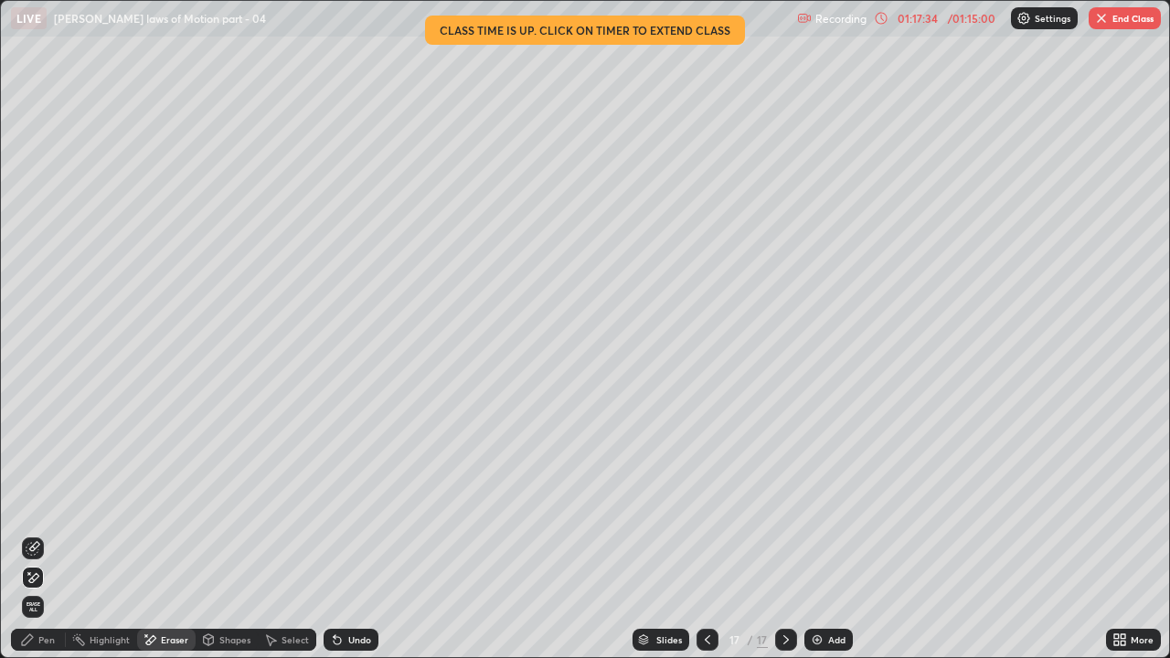
click at [336, 503] on icon at bounding box center [337, 640] width 7 height 7
click at [334, 503] on icon at bounding box center [335, 636] width 2 height 2
click at [335, 503] on icon at bounding box center [337, 640] width 7 height 7
click at [336, 503] on icon at bounding box center [337, 640] width 7 height 7
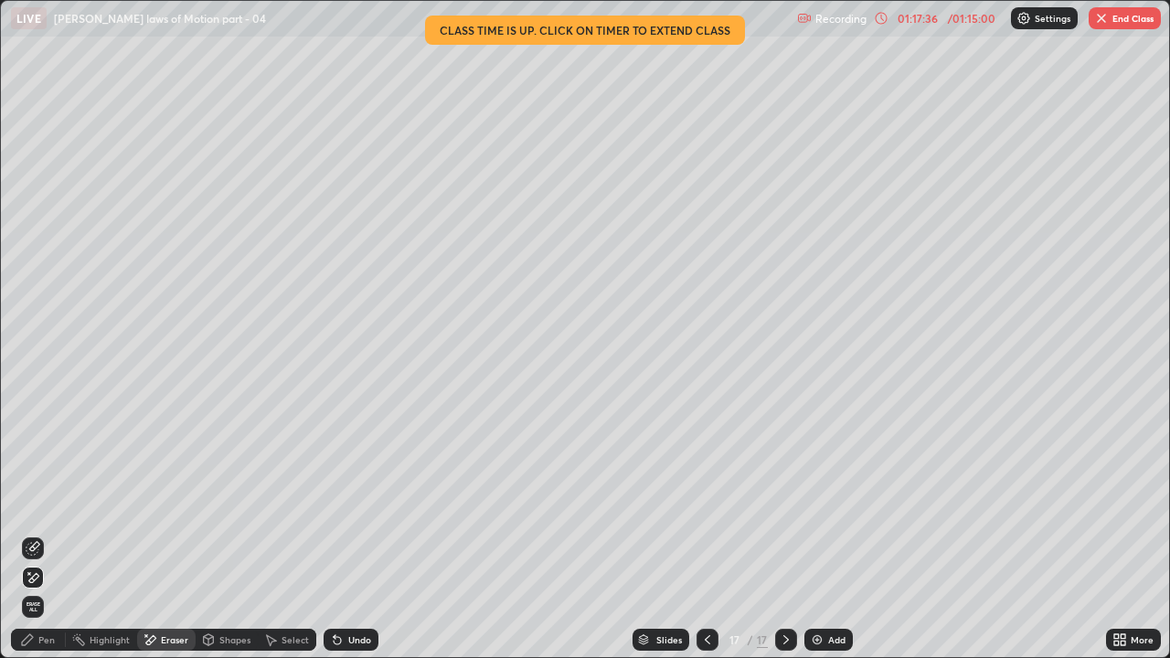
click at [336, 503] on icon at bounding box center [337, 640] width 7 height 7
click at [51, 503] on div "Pen" at bounding box center [46, 639] width 16 height 9
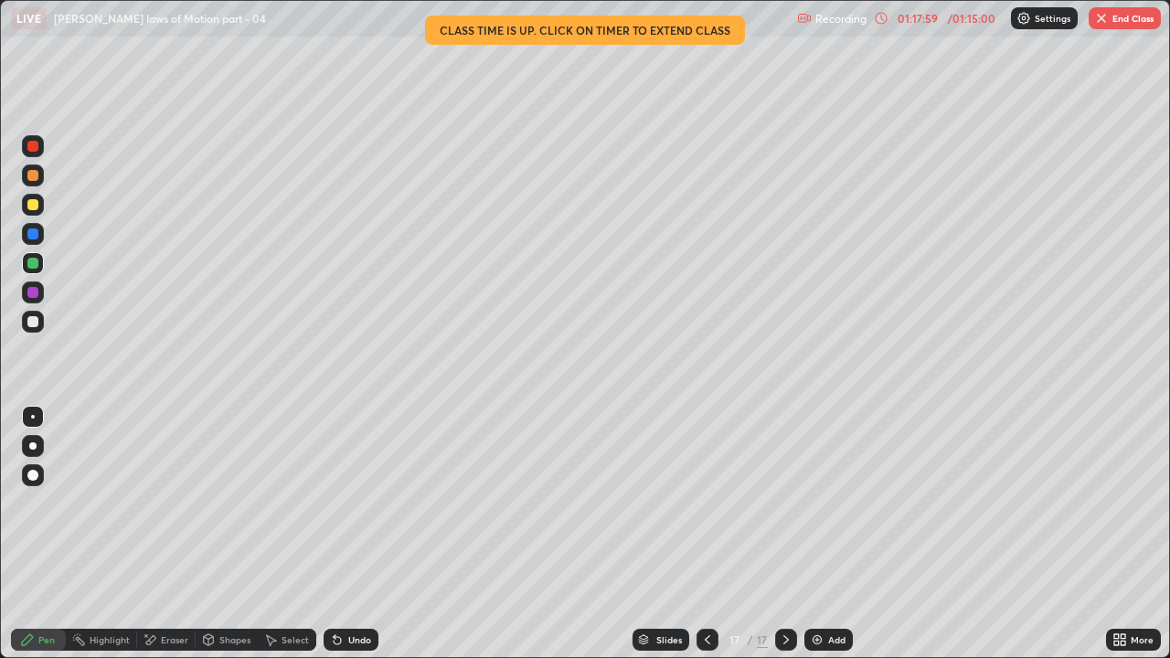
click at [784, 503] on icon at bounding box center [786, 639] width 15 height 15
click at [824, 503] on div "Add" at bounding box center [828, 640] width 48 height 22
click at [40, 294] on div at bounding box center [33, 292] width 22 height 22
click at [32, 319] on div at bounding box center [32, 321] width 11 height 11
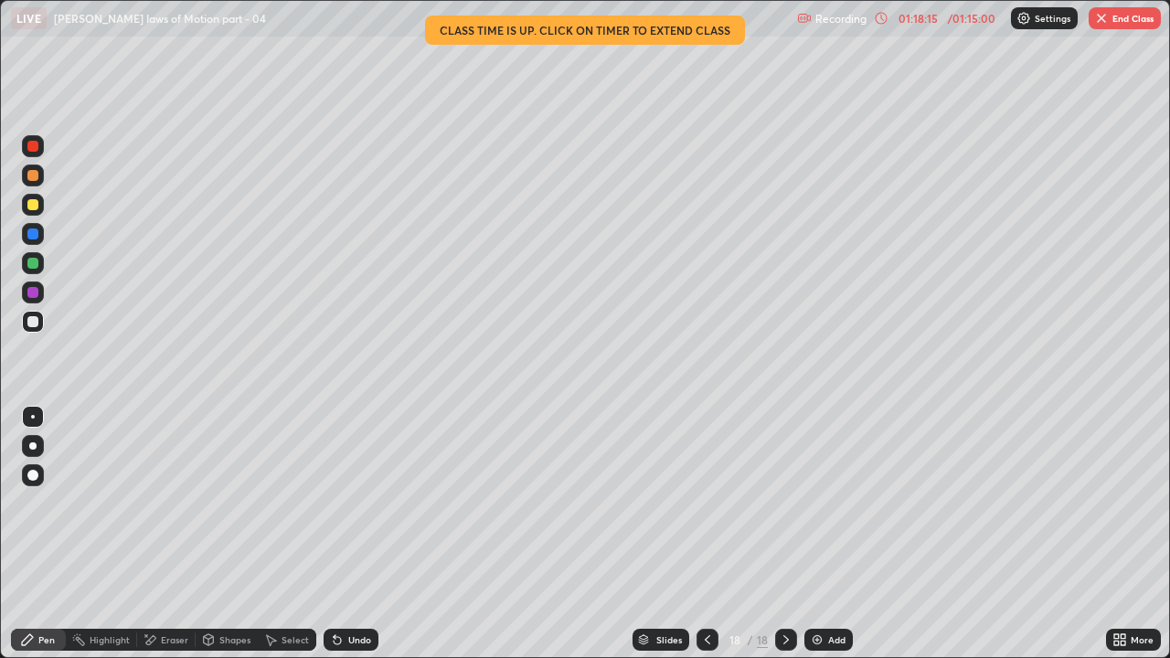
click at [340, 503] on icon at bounding box center [337, 639] width 15 height 15
click at [166, 503] on div "Eraser" at bounding box center [174, 639] width 27 height 9
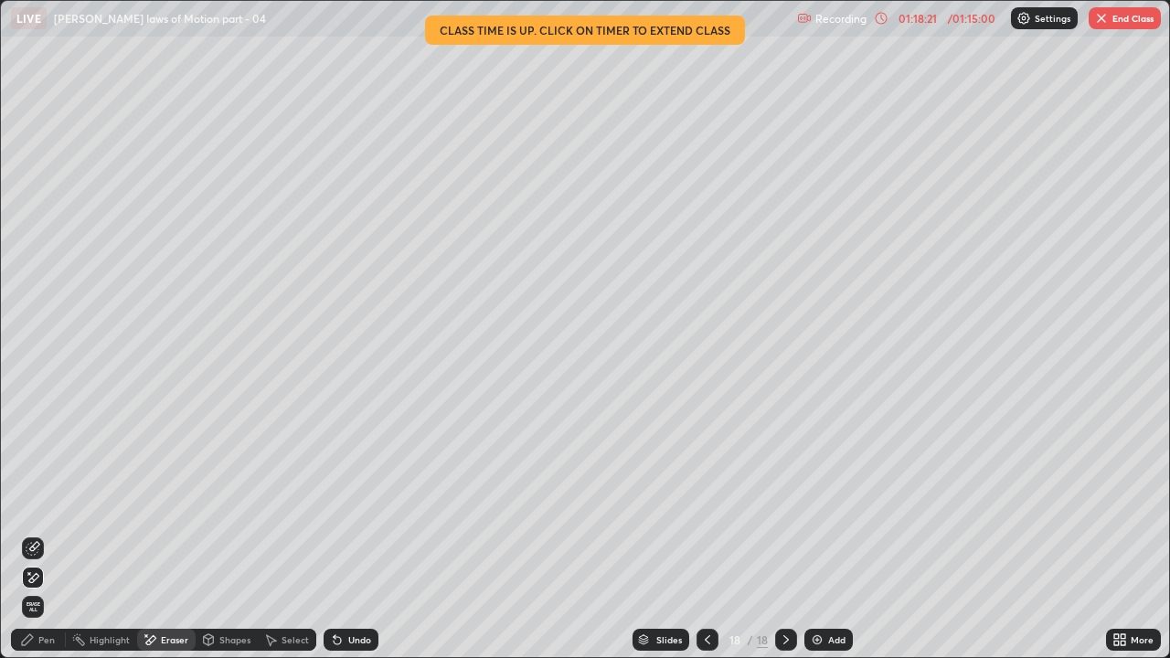
click at [40, 503] on div "Pen" at bounding box center [46, 639] width 16 height 9
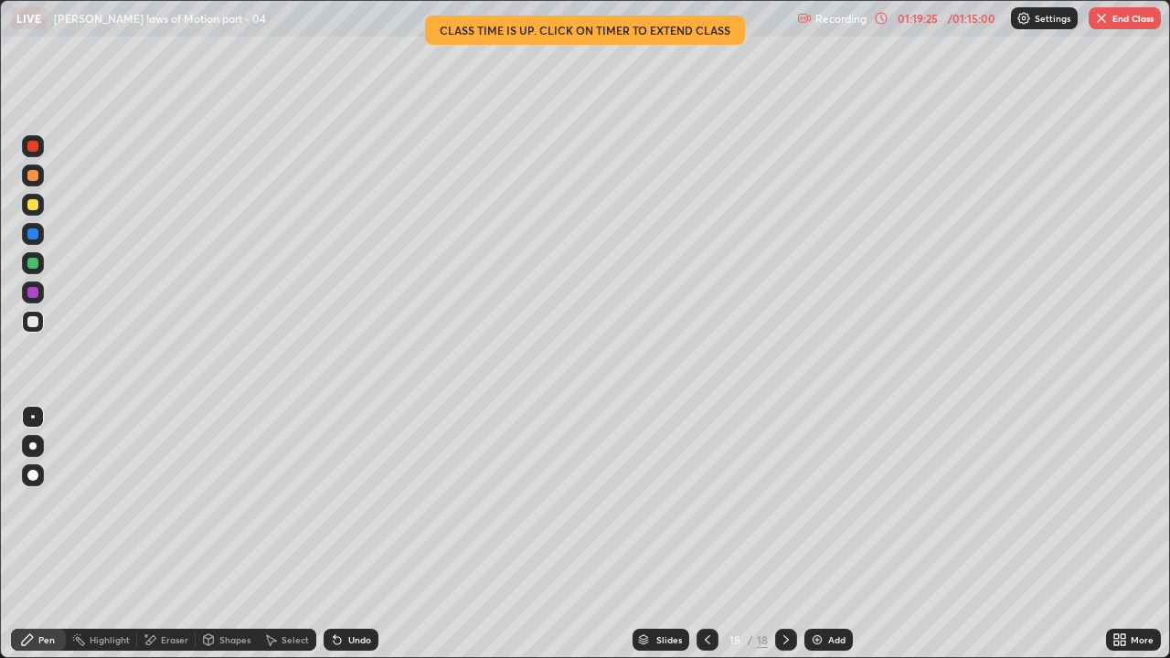
click at [1125, 14] on button "End Class" at bounding box center [1124, 18] width 72 height 22
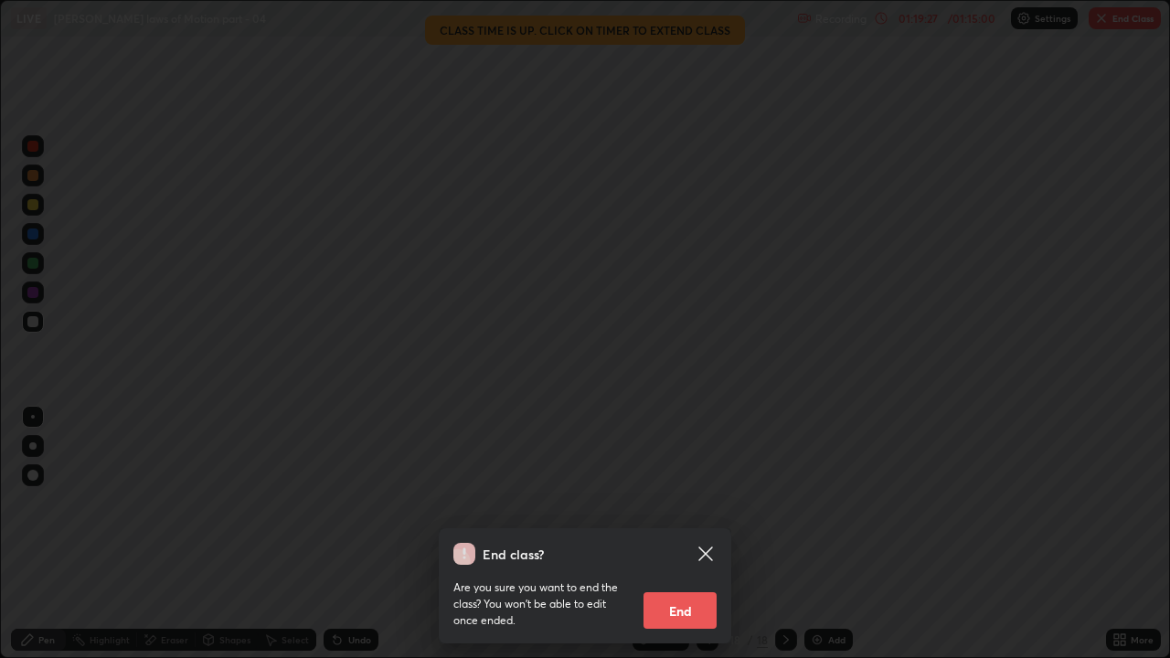
click at [696, 503] on button "End" at bounding box center [679, 610] width 73 height 37
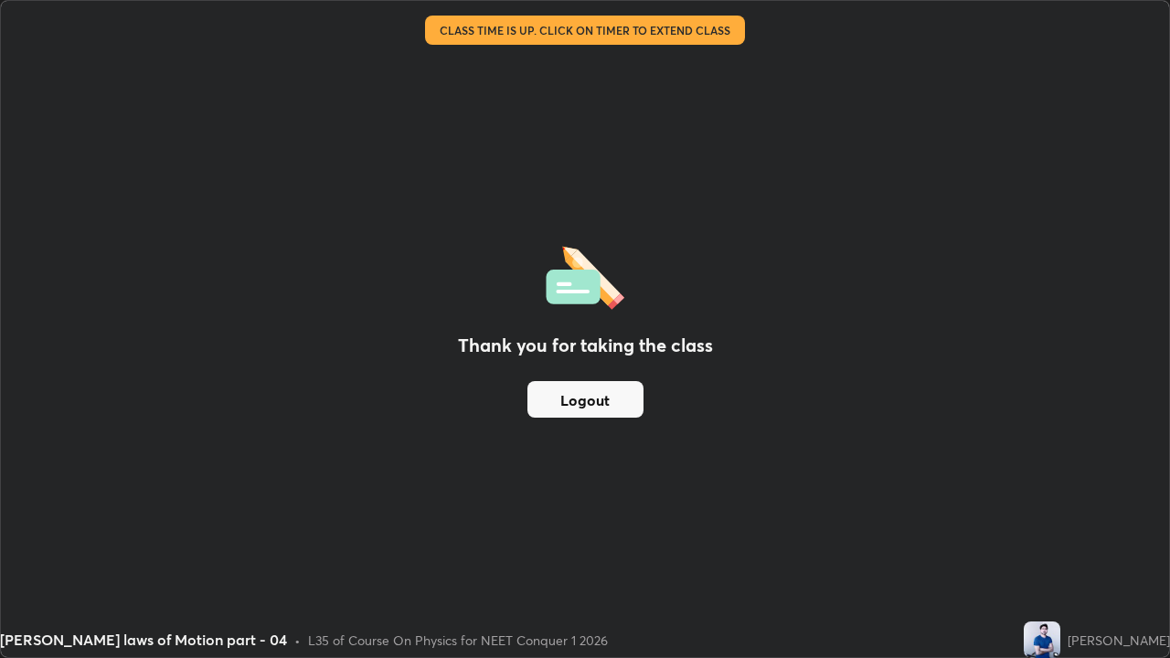
click at [586, 405] on button "Logout" at bounding box center [585, 399] width 116 height 37
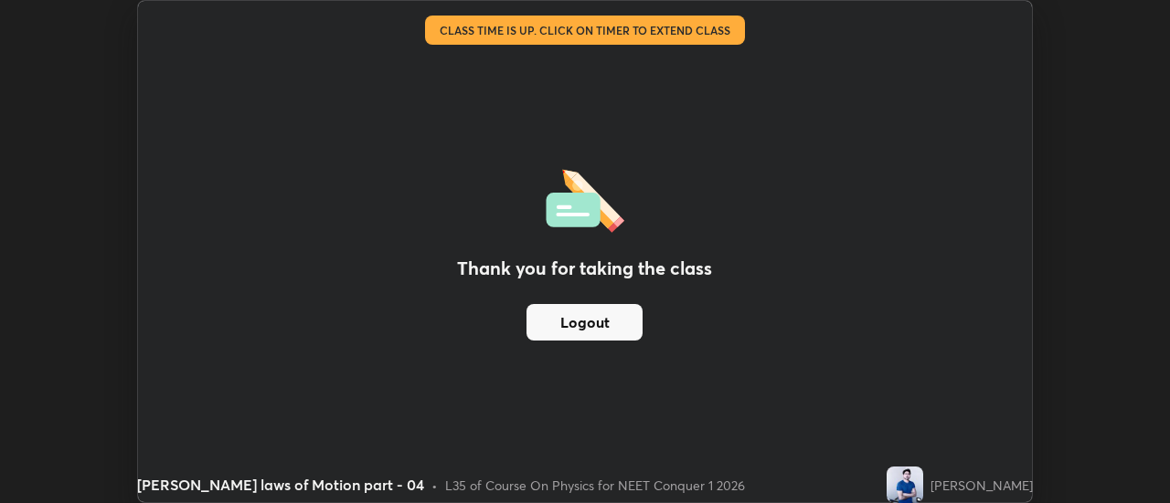
scroll to position [90874, 90208]
